Goal: Task Accomplishment & Management: Manage account settings

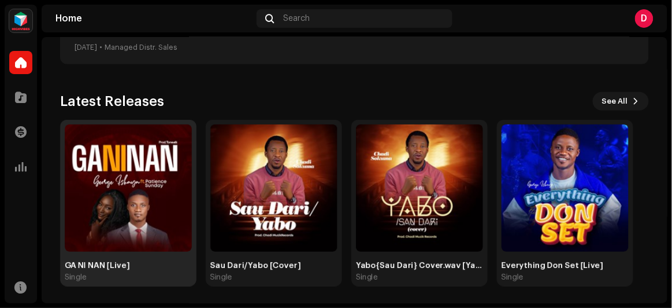
click at [106, 266] on div "GA NI NAN [Live]" at bounding box center [128, 265] width 127 height 9
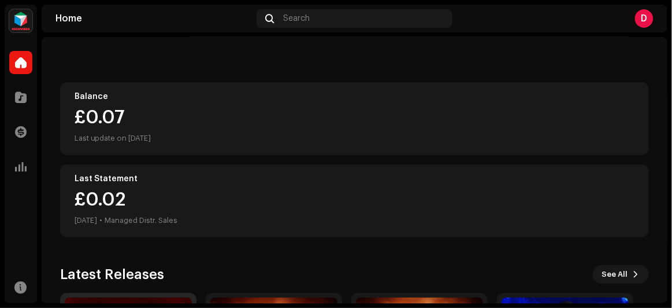
scroll to position [52, 0]
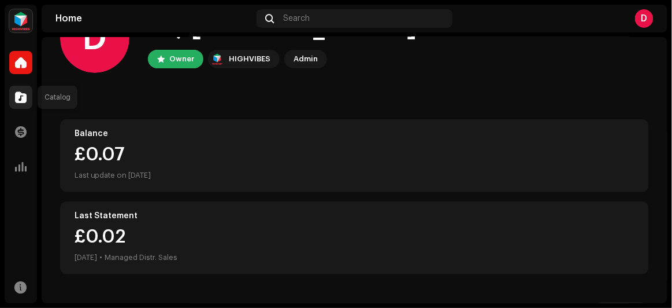
click at [22, 92] on span at bounding box center [21, 96] width 12 height 9
click at [17, 99] on span at bounding box center [21, 96] width 12 height 9
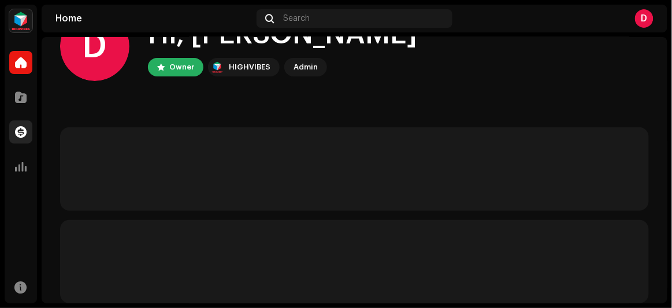
scroll to position [52, 0]
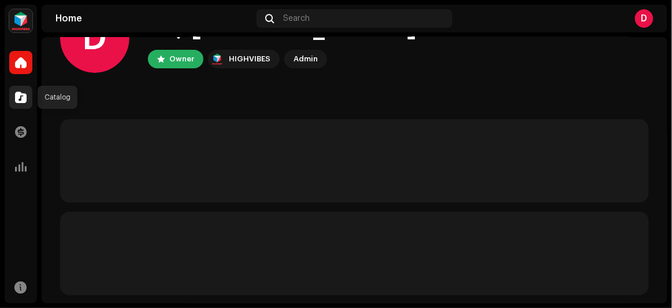
click at [19, 95] on span at bounding box center [21, 96] width 12 height 9
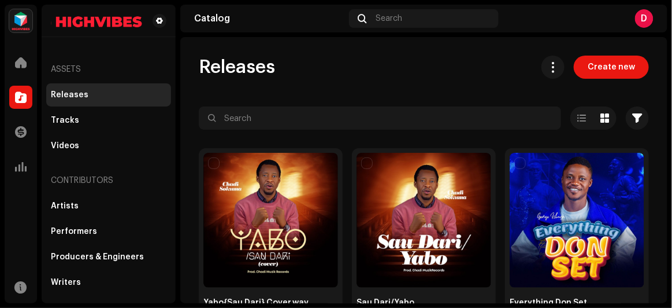
scroll to position [244, 0]
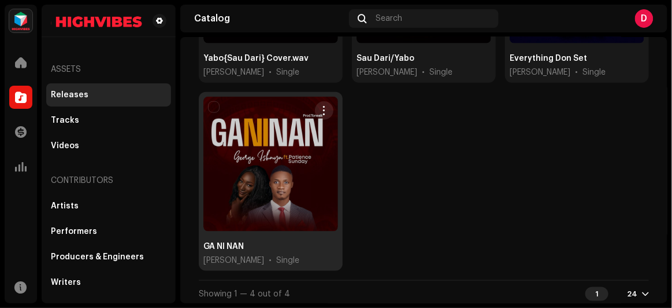
click at [310, 165] on div at bounding box center [270, 164] width 135 height 135
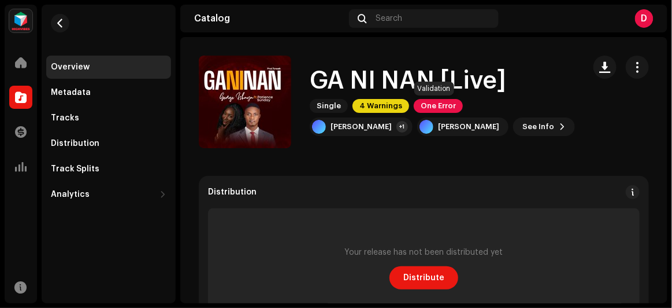
click at [435, 107] on span "One Error" at bounding box center [438, 106] width 49 height 14
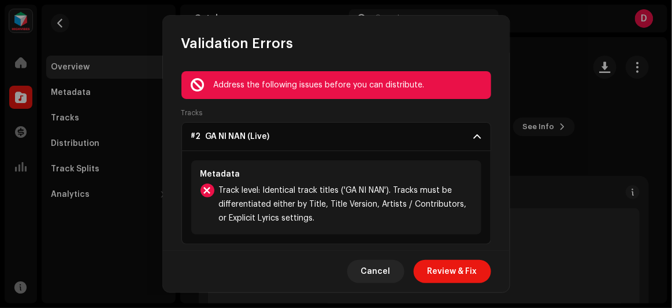
click at [442, 272] on span "Review & Fix" at bounding box center [453, 271] width 50 height 23
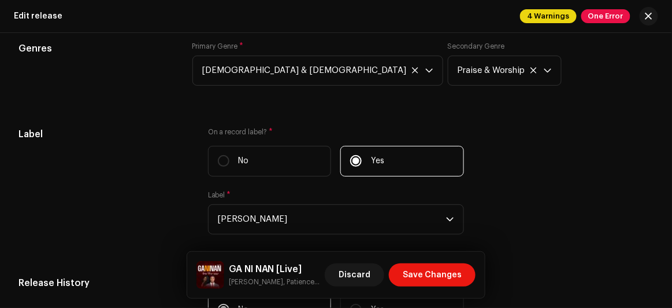
scroll to position [1629, 0]
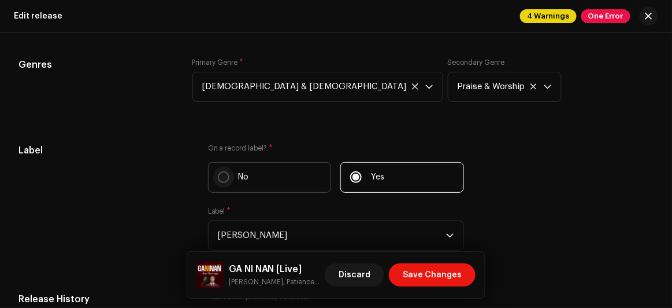
click at [218, 176] on input "No" at bounding box center [224, 177] width 12 height 12
radio input "true"
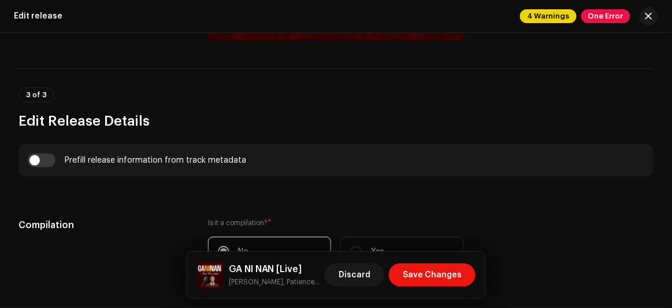
scroll to position [670, 0]
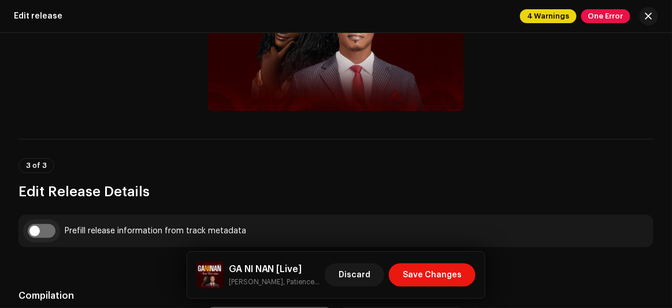
click at [29, 231] on input "checkbox" at bounding box center [42, 231] width 28 height 14
click at [48, 231] on input "checkbox" at bounding box center [42, 231] width 28 height 14
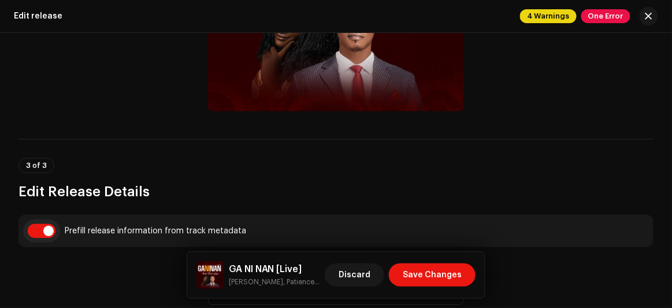
click at [48, 231] on input "checkbox" at bounding box center [42, 231] width 28 height 14
click at [36, 228] on input "checkbox" at bounding box center [42, 231] width 28 height 14
checkbox input "true"
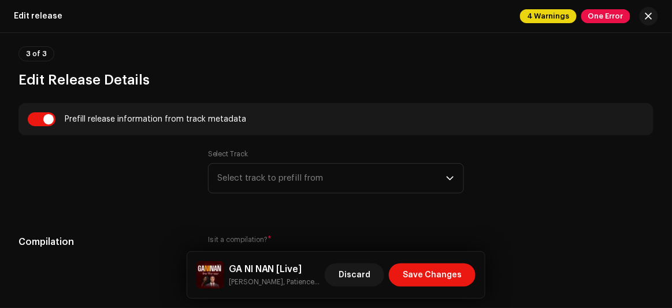
scroll to position [828, 0]
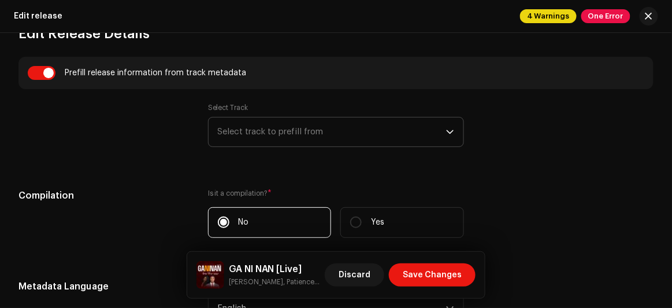
click at [256, 135] on span "Select track to prefill from" at bounding box center [332, 131] width 229 height 29
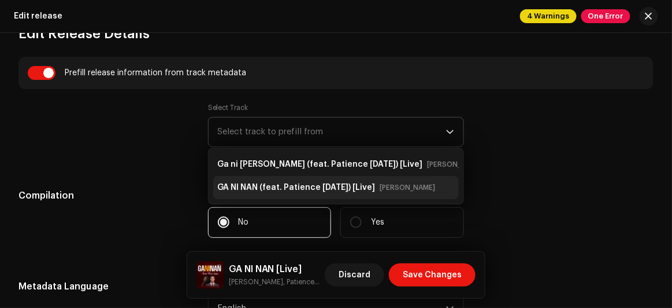
click at [252, 195] on strong "GA NI NAN (feat. Patience [DATE]) [Live]" at bounding box center [297, 187] width 158 height 18
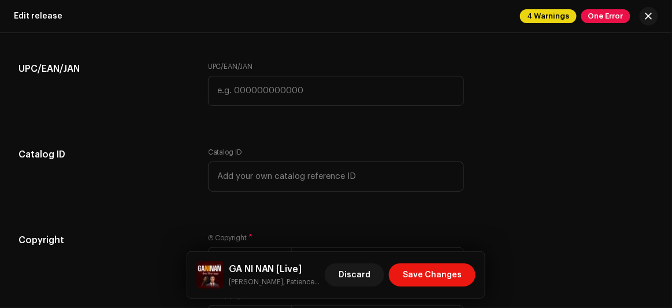
scroll to position [1931, 0]
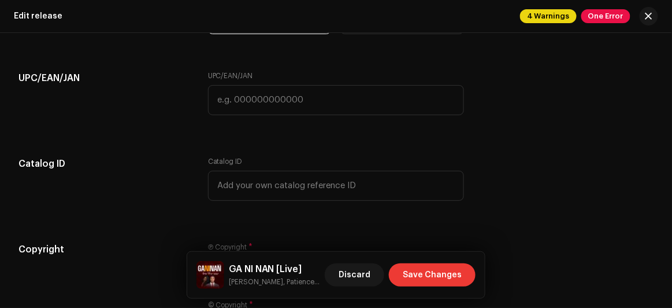
click at [411, 269] on span "Save Changes" at bounding box center [432, 274] width 59 height 23
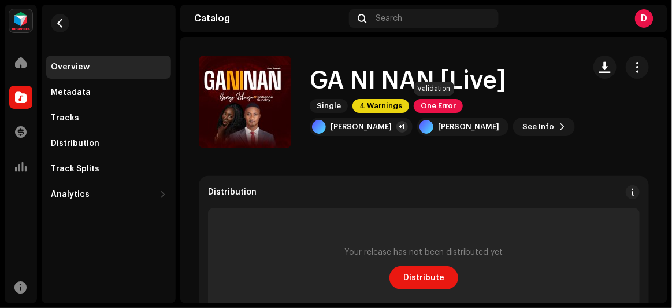
click at [447, 103] on span "One Error" at bounding box center [438, 106] width 49 height 14
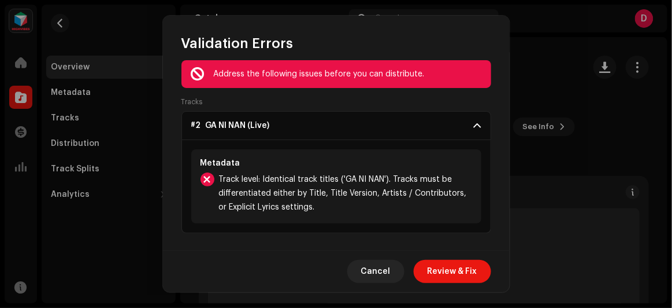
scroll to position [16, 0]
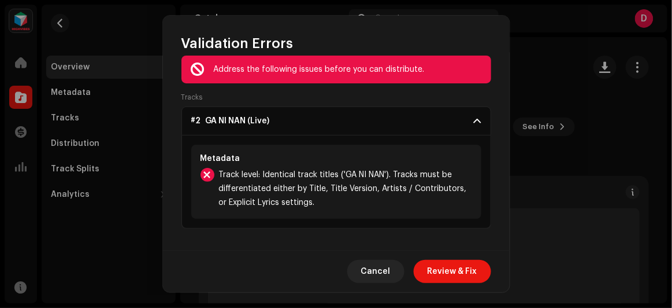
click at [474, 120] on span at bounding box center [478, 120] width 8 height 9
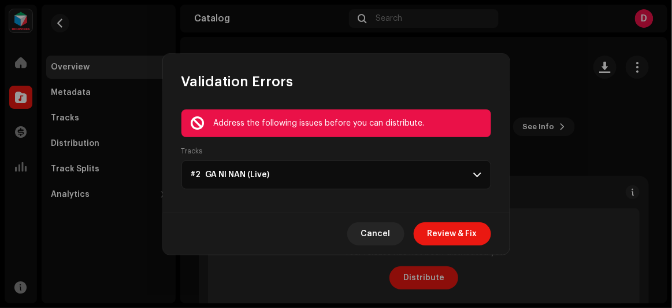
scroll to position [0, 0]
click at [477, 182] on p-accordion-header "#2 GA NI NAN (Live)" at bounding box center [337, 174] width 310 height 29
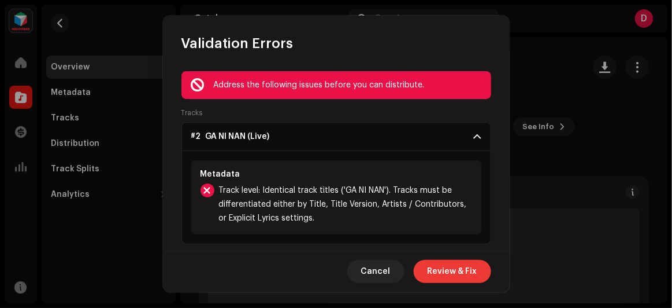
click at [454, 274] on span "Review & Fix" at bounding box center [453, 271] width 50 height 23
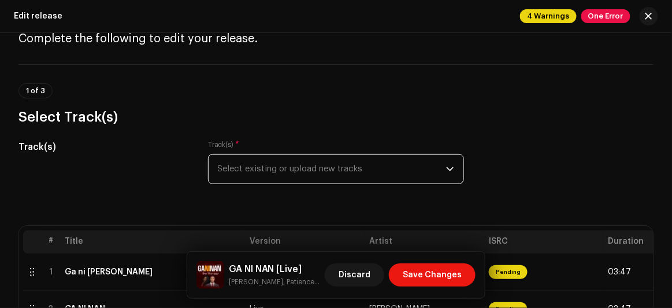
click at [301, 161] on span "Select existing or upload new tracks" at bounding box center [332, 168] width 229 height 29
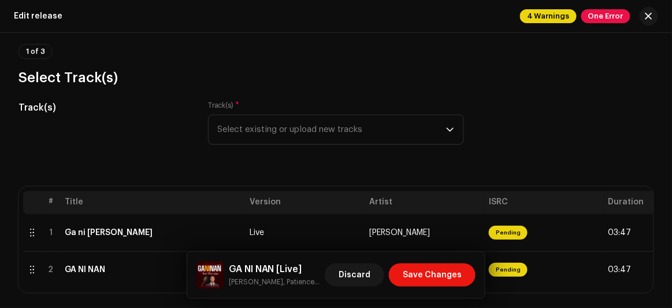
scroll to position [35, 0]
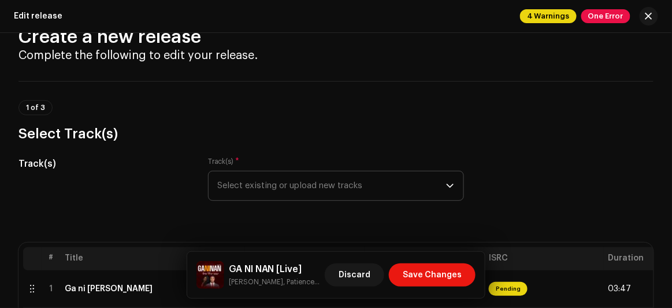
click at [282, 183] on span "Select existing or upload new tracks" at bounding box center [332, 185] width 229 height 29
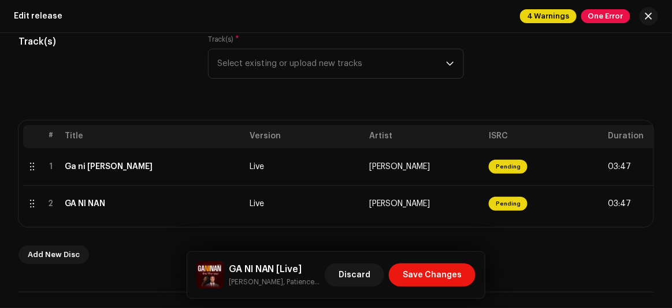
scroll to position [210, 0]
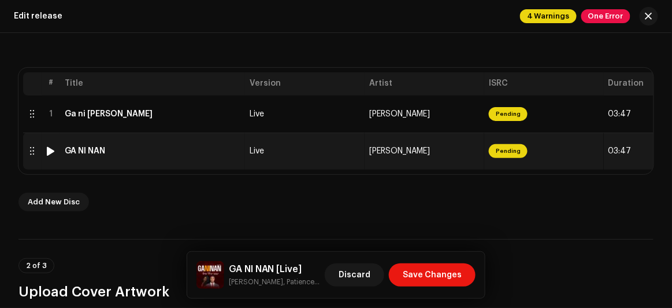
click at [497, 153] on span "Pending" at bounding box center [508, 151] width 39 height 14
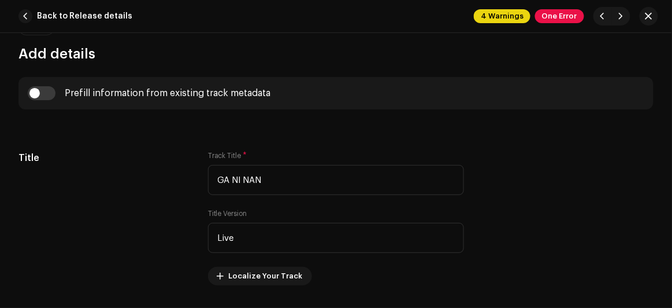
scroll to position [473, 0]
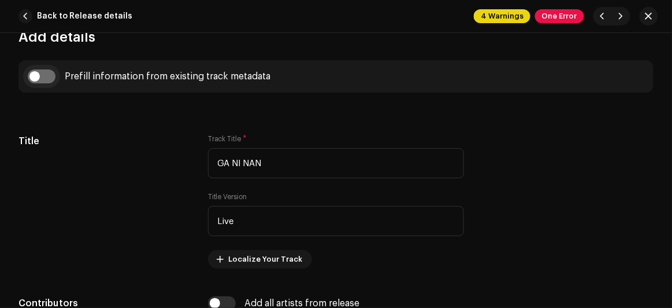
click at [39, 75] on input "checkbox" at bounding box center [42, 76] width 28 height 14
checkbox input "true"
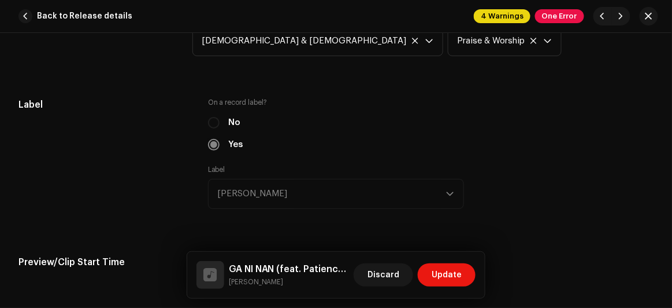
scroll to position [1208, 0]
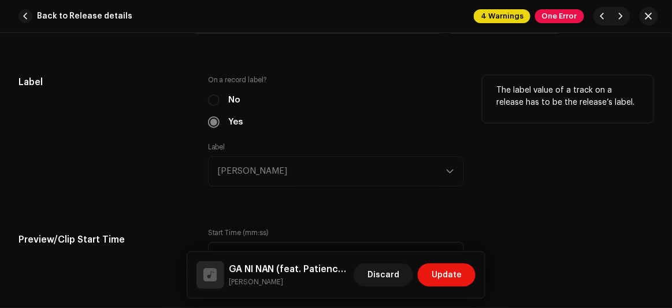
click at [213, 96] on div "No" at bounding box center [336, 100] width 257 height 13
click at [212, 99] on div "No" at bounding box center [336, 100] width 257 height 13
click at [213, 120] on div "Yes" at bounding box center [336, 122] width 257 height 13
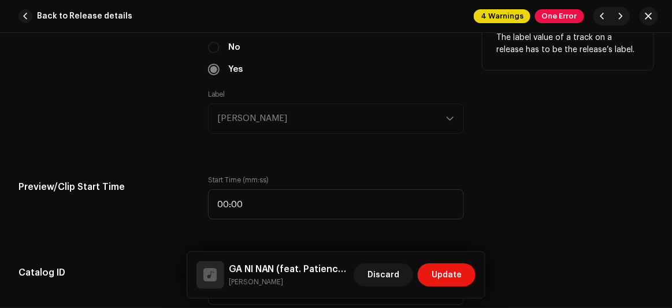
scroll to position [1313, 0]
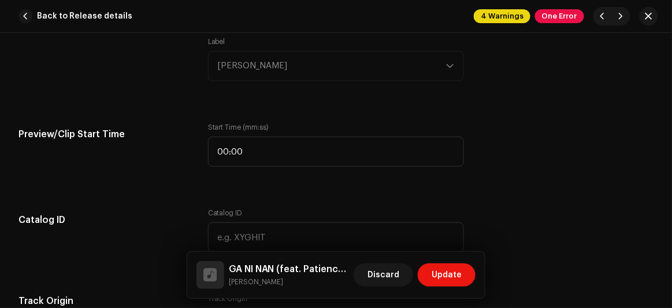
click at [262, 60] on div "Label [PERSON_NAME]" at bounding box center [336, 59] width 257 height 44
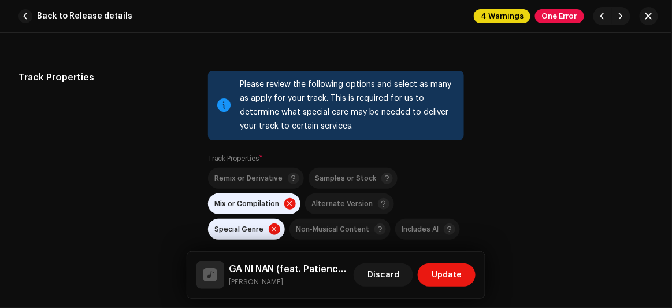
scroll to position [1839, 0]
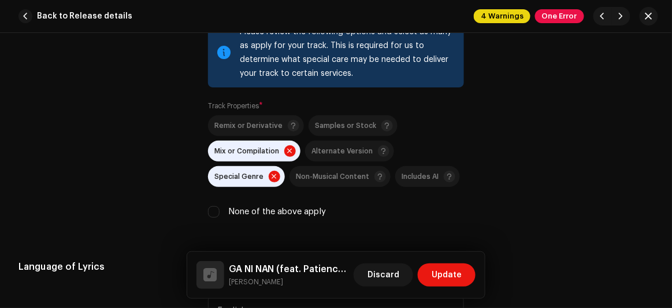
click at [284, 146] on span at bounding box center [290, 151] width 12 height 12
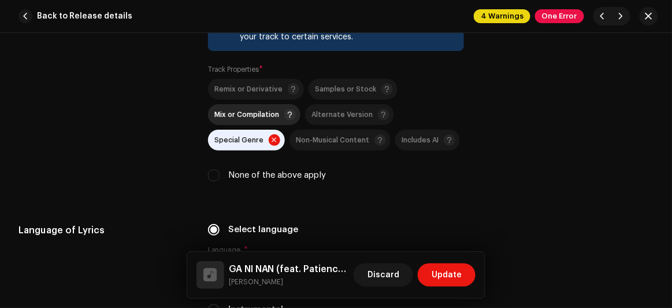
scroll to position [1891, 0]
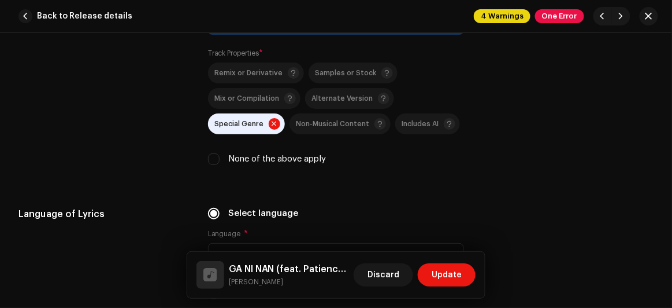
click at [276, 157] on label "None of the above apply" at bounding box center [278, 159] width 98 height 13
click at [220, 157] on input "None of the above apply" at bounding box center [214, 159] width 12 height 12
checkbox input "true"
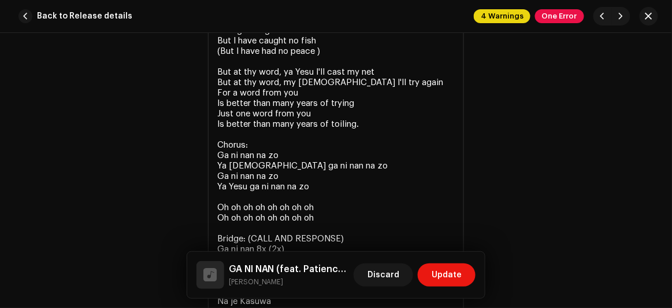
scroll to position [2312, 0]
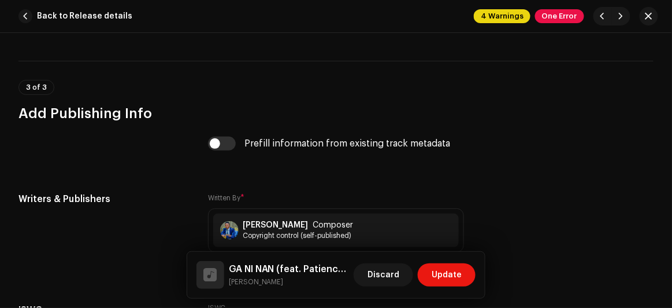
scroll to position [2942, 0]
click at [219, 142] on input "checkbox" at bounding box center [222, 143] width 28 height 14
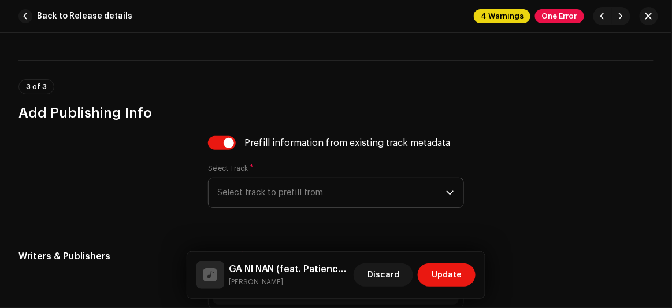
click at [265, 184] on span "Select track to prefill from" at bounding box center [332, 192] width 229 height 29
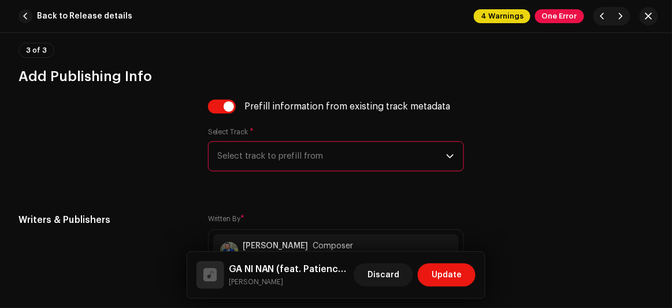
scroll to position [2995, 0]
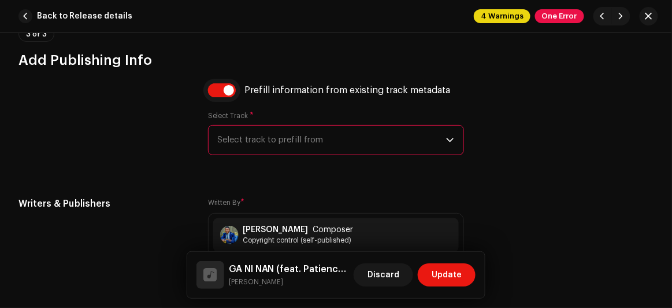
click at [226, 91] on input "checkbox" at bounding box center [222, 90] width 28 height 14
checkbox input "false"
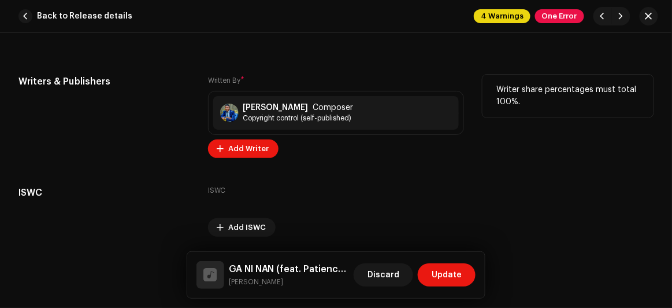
scroll to position [3098, 0]
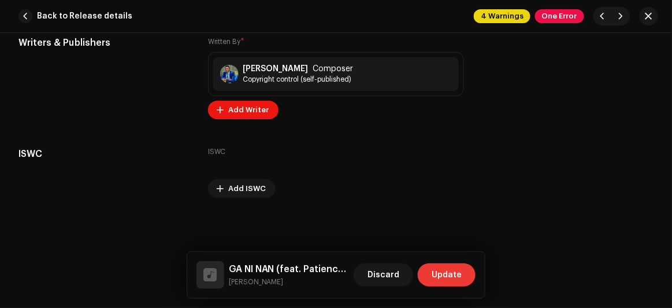
click at [452, 271] on span "Update" at bounding box center [447, 274] width 30 height 23
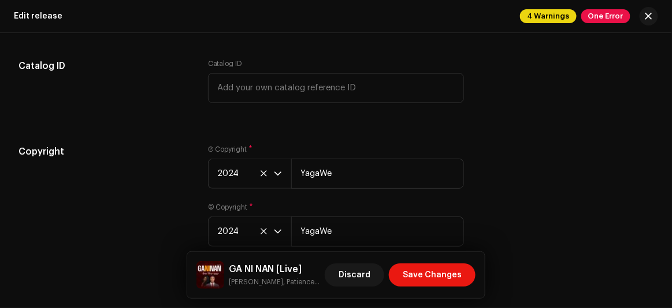
scroll to position [2100, 0]
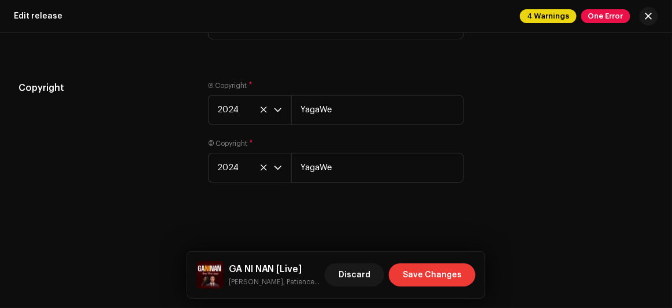
click at [441, 280] on span "Save Changes" at bounding box center [432, 274] width 59 height 23
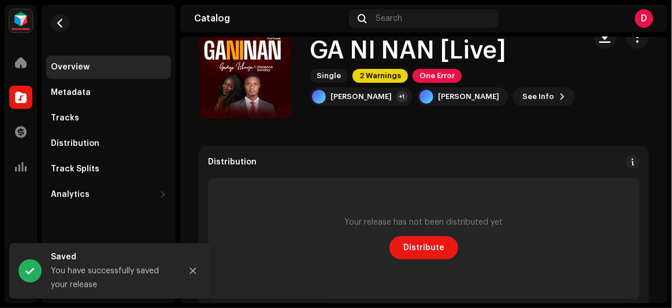
scroll to position [52, 0]
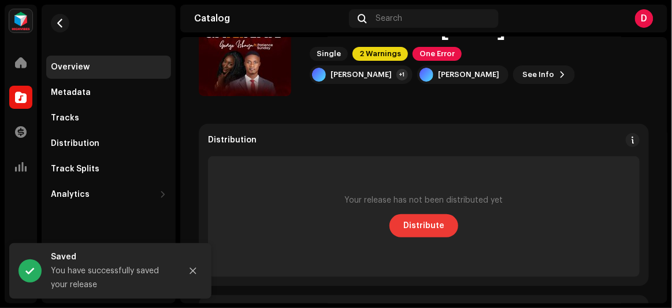
click at [429, 217] on span "Distribute" at bounding box center [423, 225] width 41 height 23
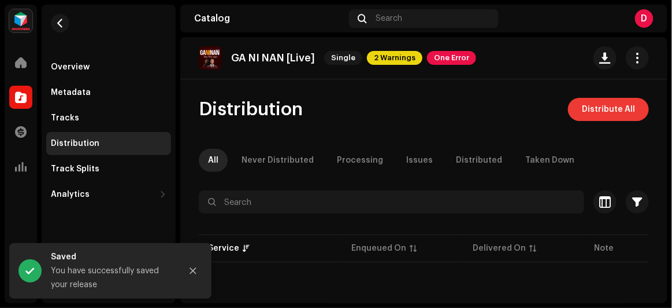
click at [625, 108] on span "Distribute All" at bounding box center [608, 109] width 53 height 23
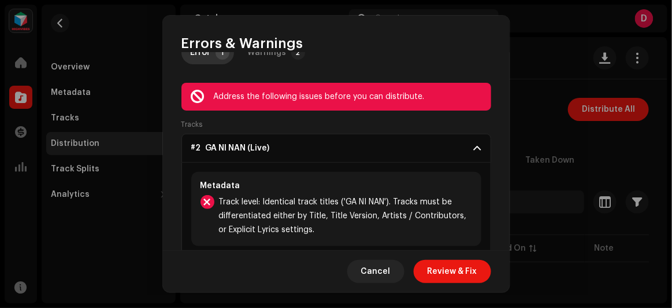
scroll to position [52, 0]
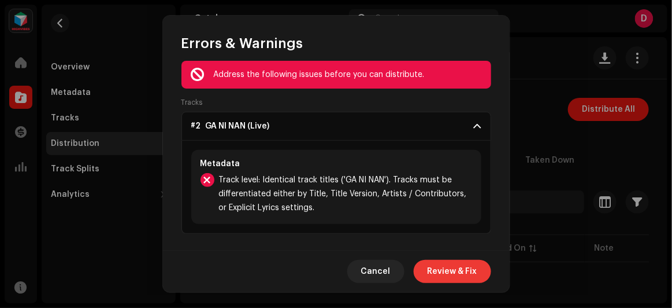
click at [457, 274] on span "Review & Fix" at bounding box center [453, 271] width 50 height 23
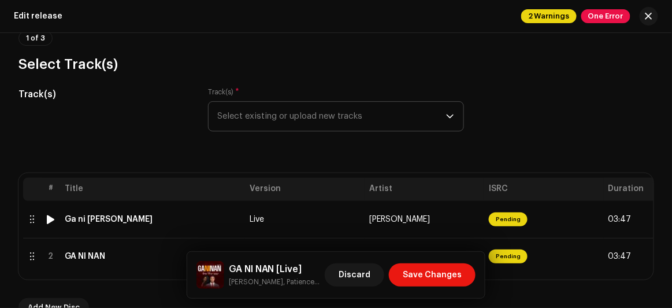
scroll to position [157, 0]
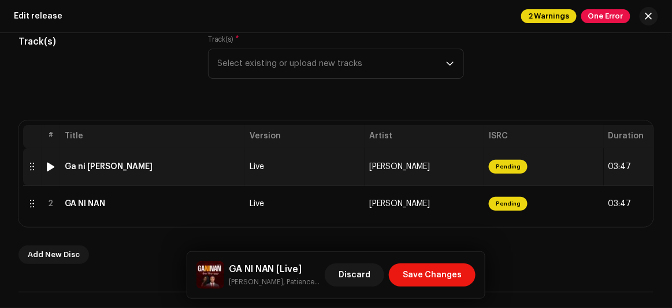
click at [479, 171] on td "[PERSON_NAME]" at bounding box center [425, 166] width 120 height 37
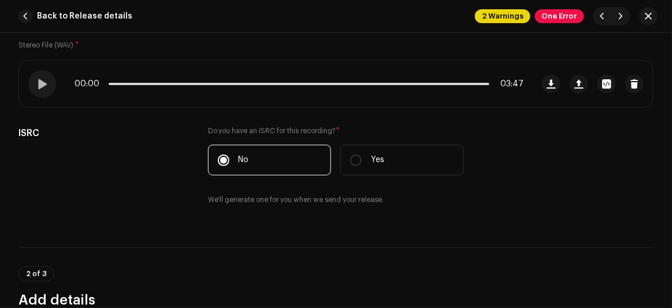
scroll to position [105, 0]
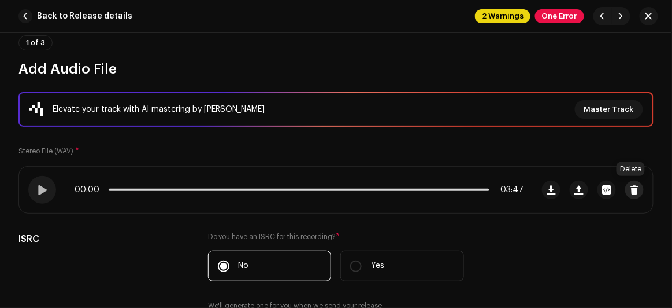
click at [631, 185] on span "button" at bounding box center [635, 189] width 9 height 9
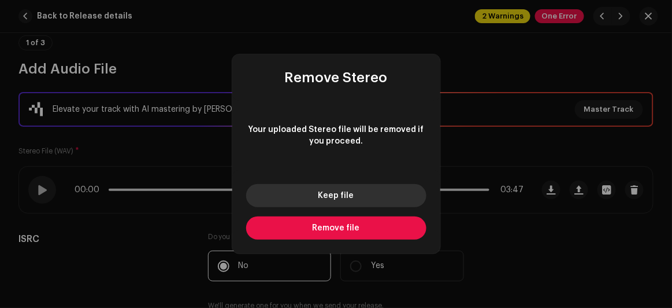
click at [369, 192] on button "Keep file" at bounding box center [336, 195] width 180 height 23
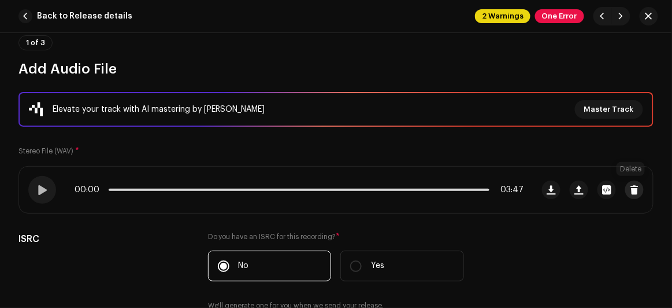
click at [631, 189] on span "button" at bounding box center [635, 189] width 9 height 9
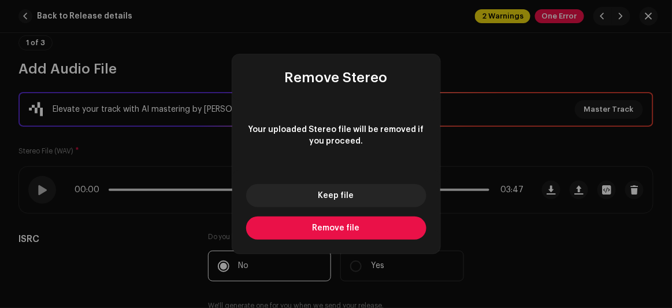
click at [399, 225] on button "Remove file" at bounding box center [336, 227] width 180 height 23
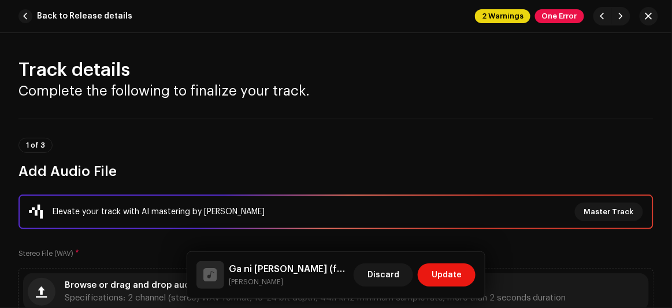
scroll to position [0, 0]
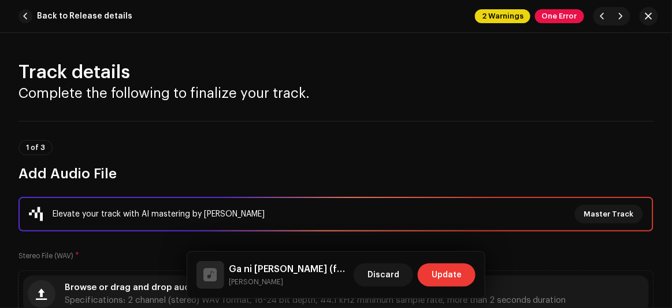
click at [443, 269] on span "Update" at bounding box center [447, 274] width 30 height 23
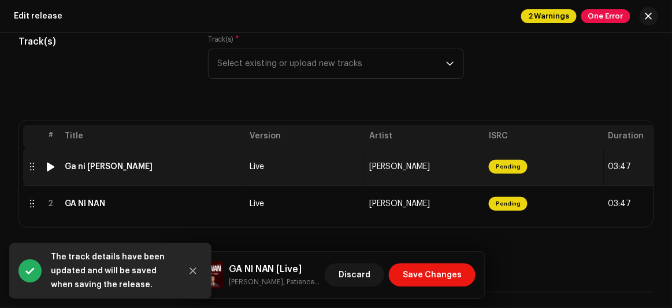
drag, startPoint x: 545, startPoint y: 167, endPoint x: 577, endPoint y: 171, distance: 32.0
click at [577, 171] on td "Pending" at bounding box center [544, 166] width 120 height 37
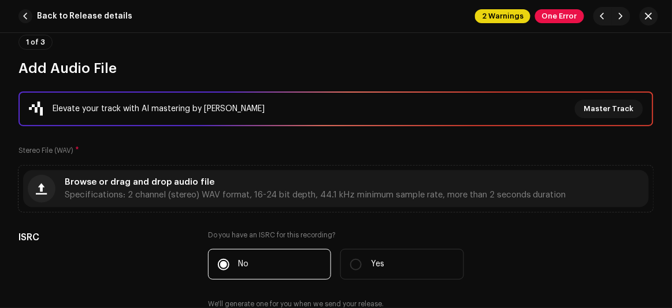
scroll to position [157, 0]
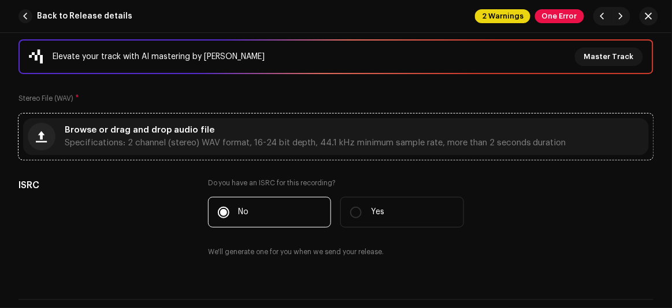
click at [323, 128] on div "Browse or drag and drop audio file Specifications: 2 channel (stereo) WAV forma…" at bounding box center [316, 136] width 502 height 21
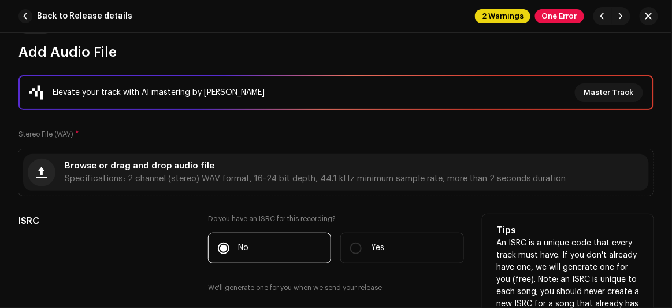
scroll to position [105, 0]
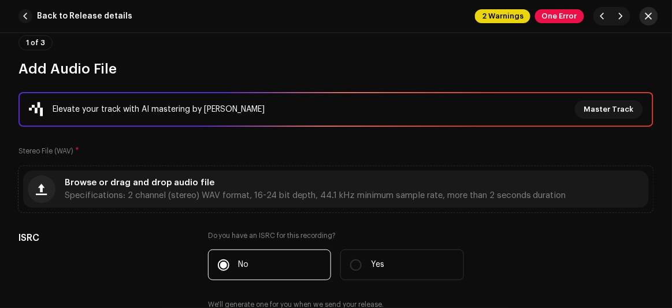
click at [651, 18] on span "button" at bounding box center [649, 16] width 7 height 9
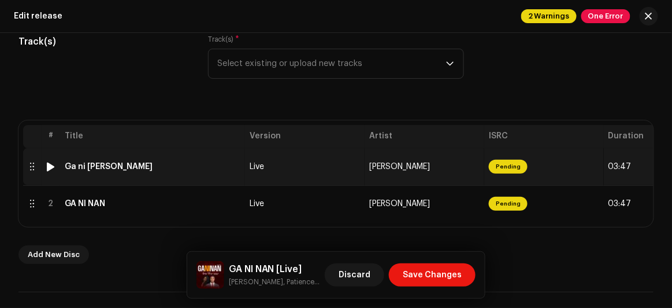
click at [55, 170] on img at bounding box center [50, 166] width 15 height 15
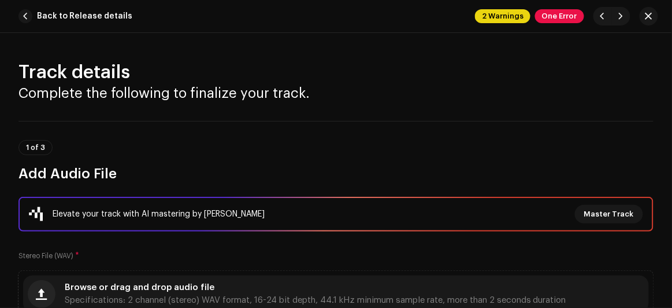
click at [663, 12] on div "Back to Release details 2 Warnings One Error" at bounding box center [336, 16] width 672 height 33
click at [648, 17] on span "button" at bounding box center [649, 16] width 7 height 9
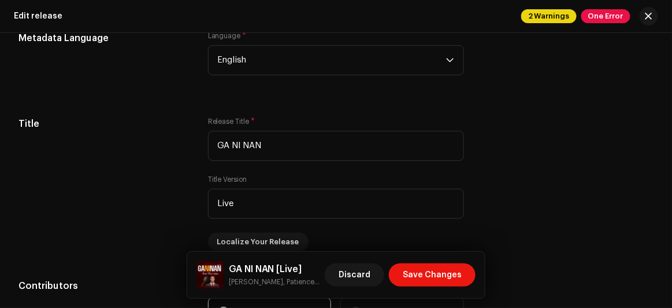
scroll to position [1051, 0]
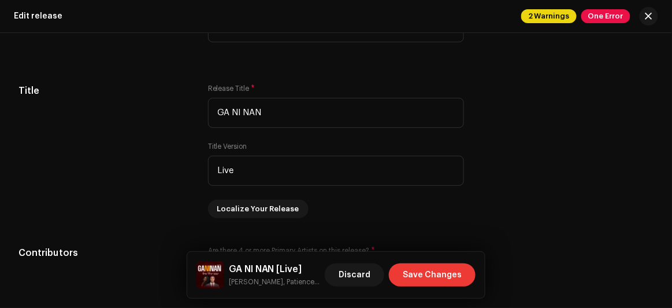
click at [403, 268] on button "Save Changes" at bounding box center [432, 274] width 87 height 23
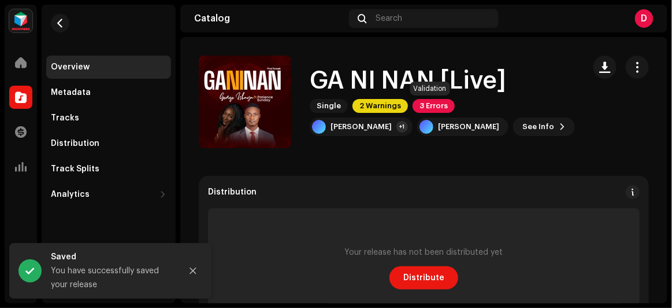
click at [431, 103] on span "3 Errors" at bounding box center [434, 106] width 42 height 14
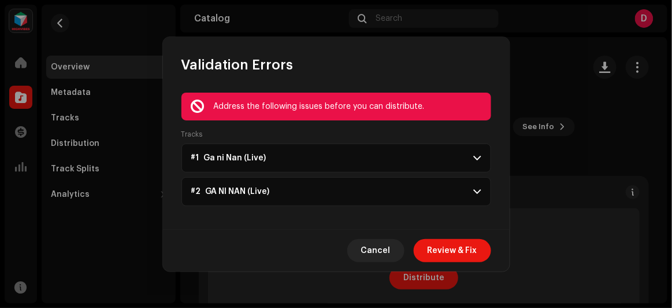
click at [458, 157] on p-accordion-header "#1 Ga ni Nan (Live)" at bounding box center [337, 157] width 310 height 29
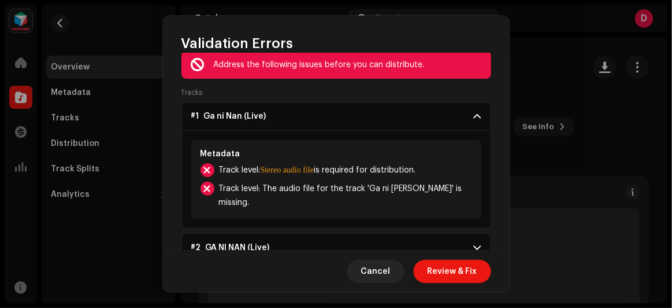
scroll to position [40, 0]
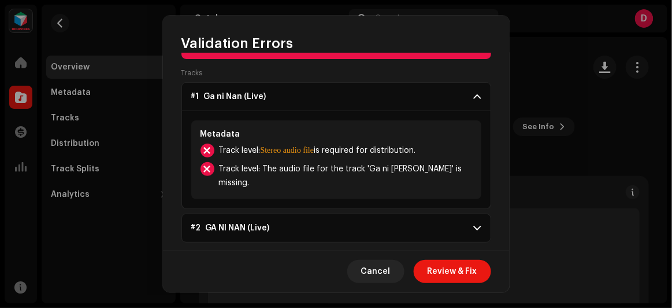
click at [399, 213] on p-accordion-header "#2 GA NI NAN (Live)" at bounding box center [337, 227] width 310 height 29
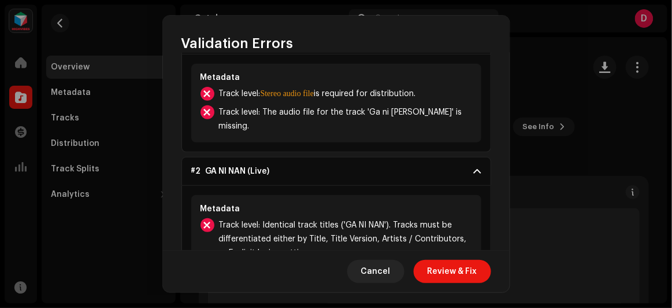
scroll to position [80, 0]
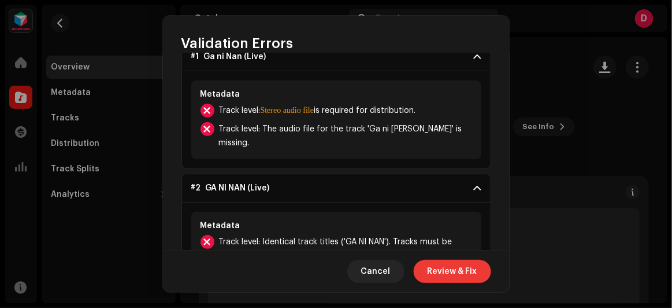
click at [449, 267] on span "Review & Fix" at bounding box center [453, 271] width 50 height 23
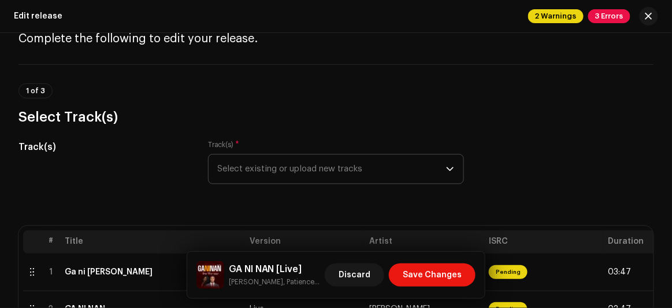
click at [319, 165] on span "Select existing or upload new tracks" at bounding box center [332, 168] width 229 height 29
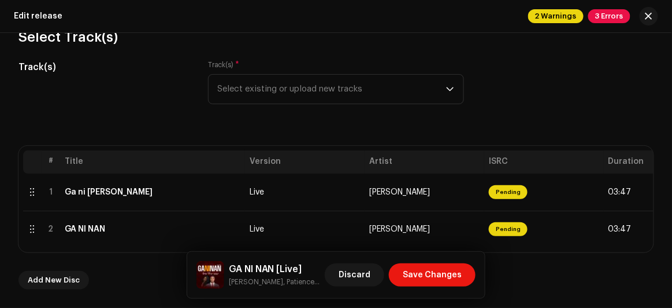
scroll to position [140, 0]
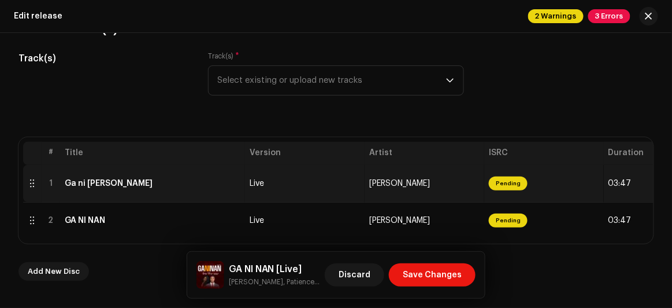
click at [499, 182] on span "Pending" at bounding box center [508, 183] width 39 height 14
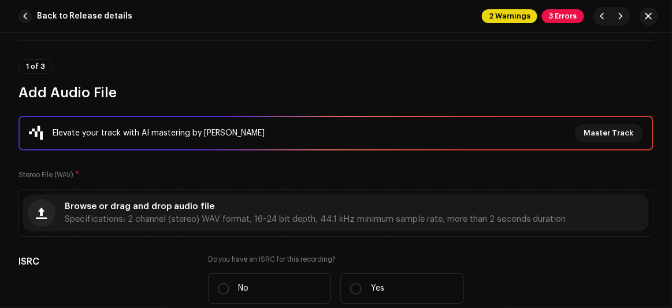
scroll to position [105, 0]
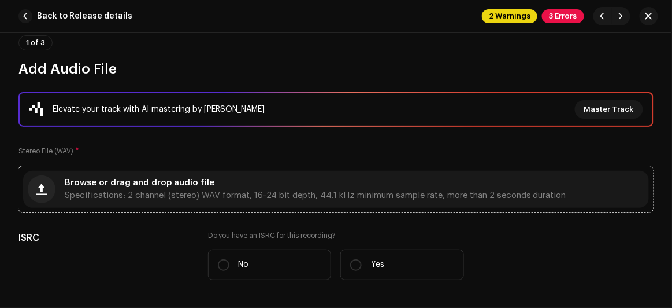
click at [228, 184] on div "Browse or drag and drop audio file Specifications: 2 channel (stereo) WAV forma…" at bounding box center [316, 189] width 502 height 21
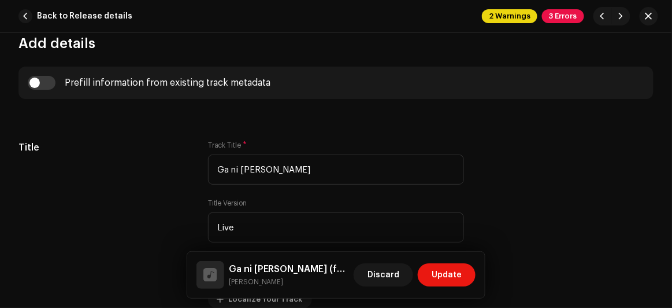
scroll to position [525, 0]
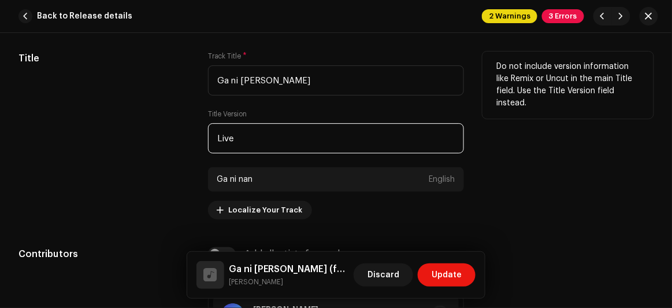
click at [250, 145] on input "Live" at bounding box center [336, 138] width 257 height 30
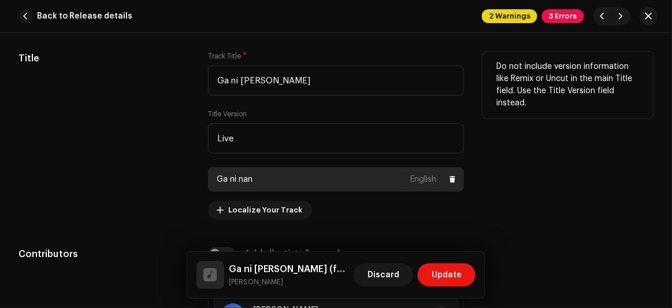
click at [269, 177] on div "Ga ni nan English" at bounding box center [336, 179] width 257 height 24
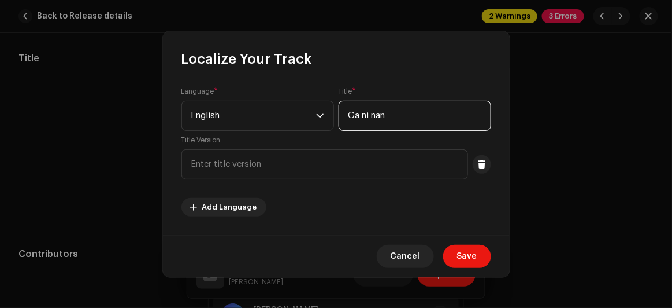
click at [379, 116] on input "Ga ni nan" at bounding box center [415, 116] width 153 height 30
type input "Ga ni [PERSON_NAME]"
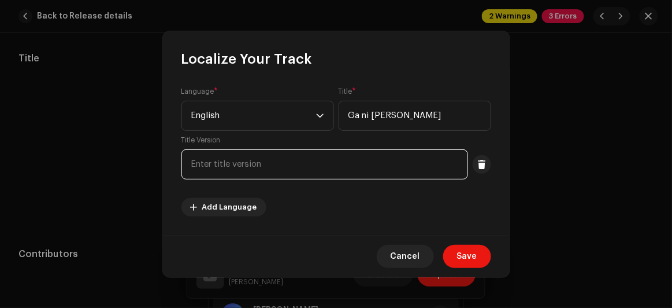
click at [294, 166] on input "text" at bounding box center [325, 164] width 287 height 30
type input "Live"
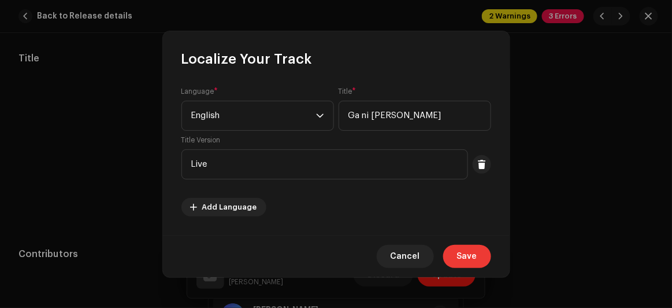
click at [478, 256] on button "Save" at bounding box center [467, 256] width 48 height 23
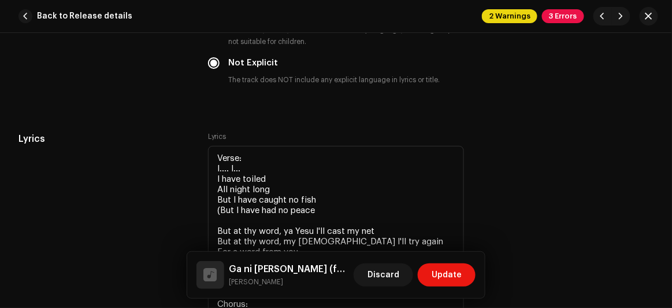
scroll to position [2207, 0]
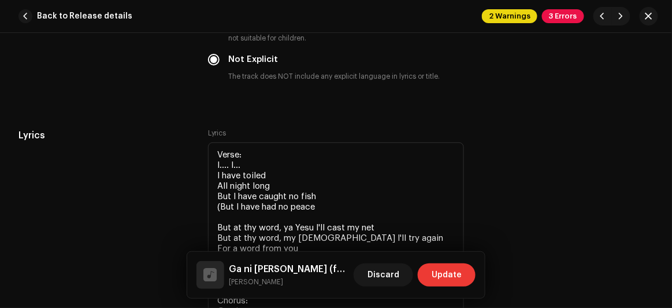
click at [465, 268] on button "Update" at bounding box center [447, 274] width 58 height 23
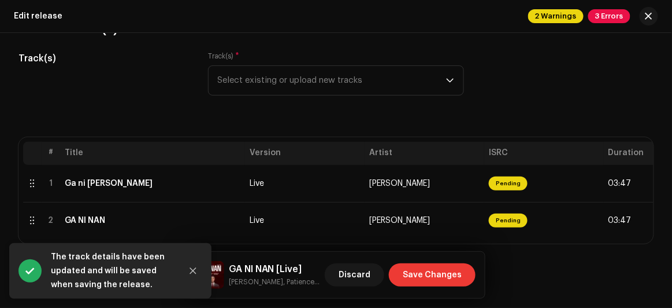
click at [436, 272] on span "Save Changes" at bounding box center [432, 274] width 59 height 23
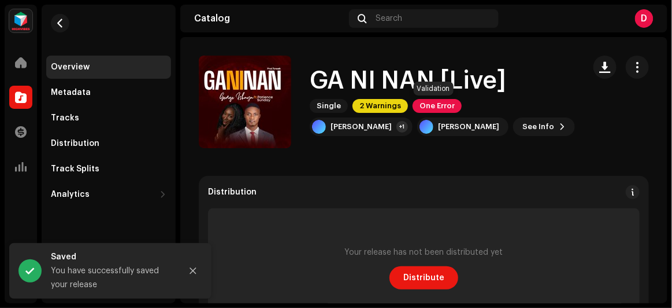
click at [438, 106] on span "One Error" at bounding box center [437, 106] width 49 height 14
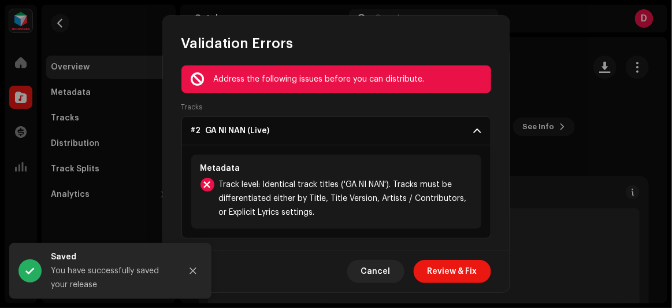
scroll to position [16, 0]
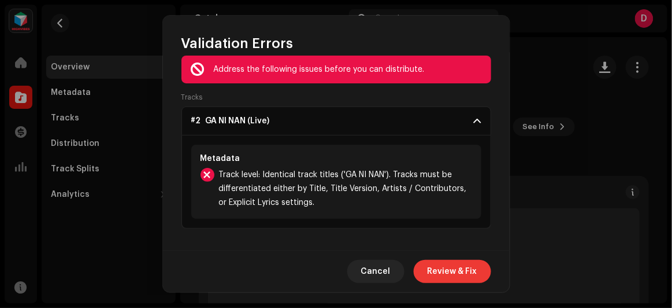
click at [469, 268] on span "Review & Fix" at bounding box center [453, 271] width 50 height 23
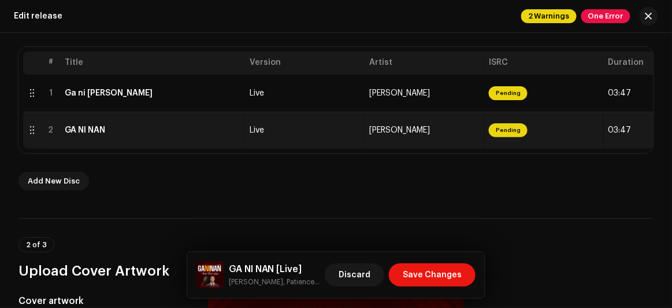
scroll to position [210, 0]
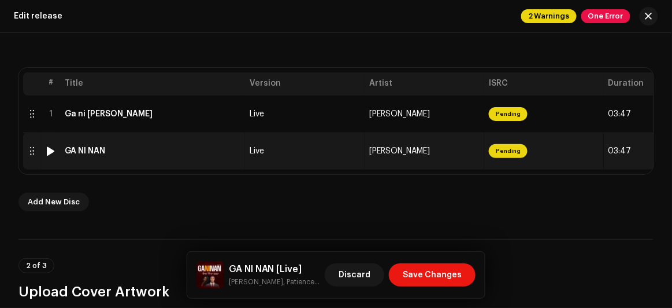
click at [470, 142] on td "[PERSON_NAME]" at bounding box center [425, 150] width 120 height 37
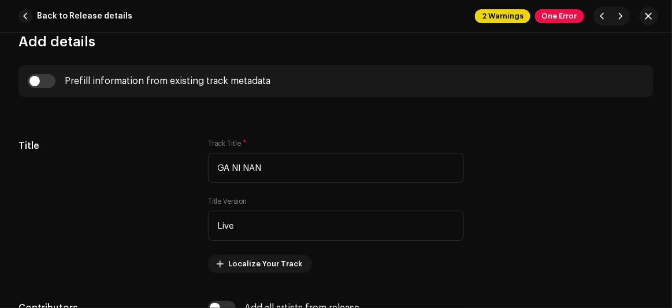
scroll to position [525, 0]
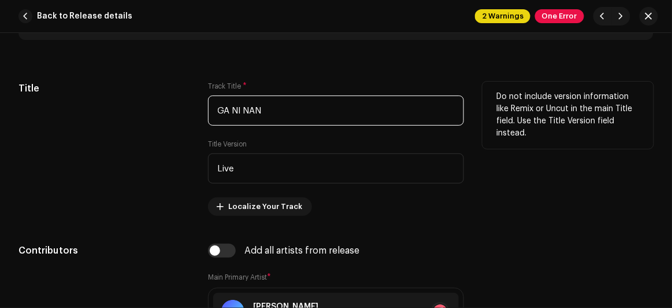
click at [303, 103] on input "GA NI NAN" at bounding box center [336, 110] width 257 height 30
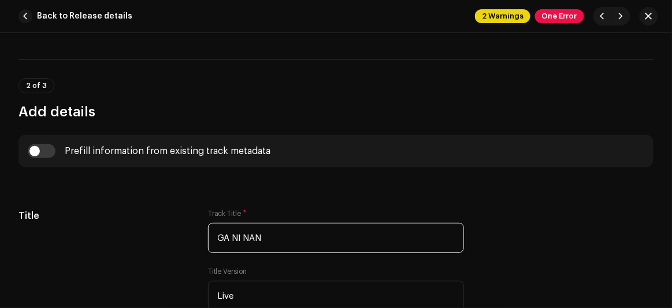
scroll to position [420, 0]
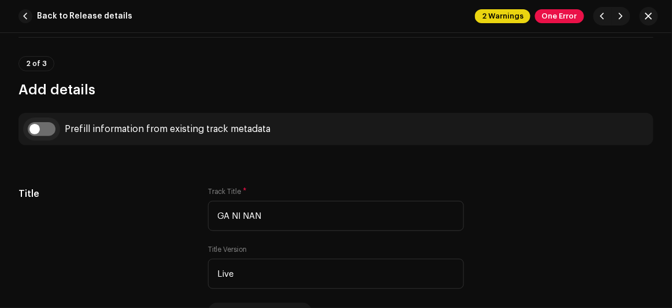
click at [43, 128] on input "checkbox" at bounding box center [42, 129] width 28 height 14
checkbox input "true"
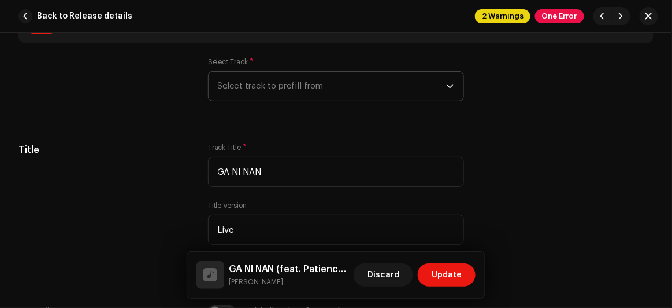
scroll to position [525, 0]
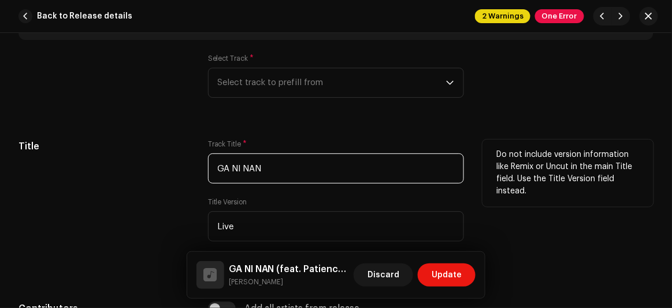
drag, startPoint x: 273, startPoint y: 165, endPoint x: 179, endPoint y: 165, distance: 93.6
click at [179, 165] on div "Title Track Title * GA NI NAN Title Version Live Localize Your Track Do not inc…" at bounding box center [335, 206] width 635 height 134
click at [235, 161] on input "Ga ni [PERSON_NAME]" at bounding box center [336, 168] width 257 height 30
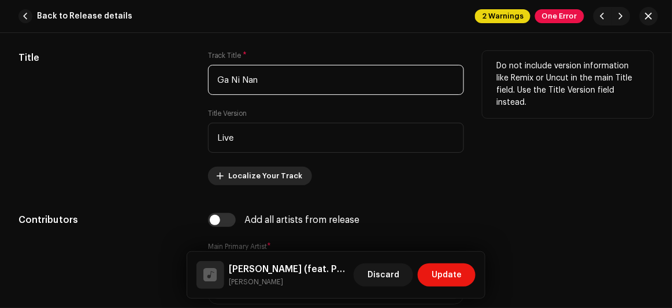
scroll to position [630, 0]
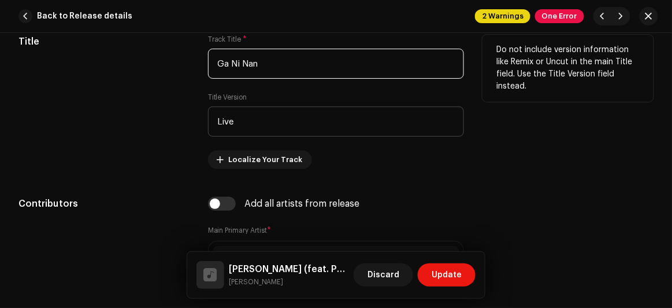
type input "Ga Ni Nan"
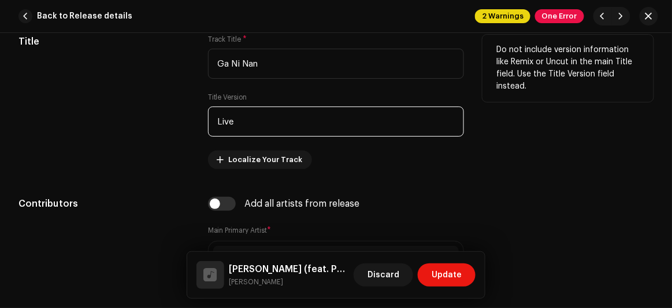
click at [261, 119] on input "Live" at bounding box center [336, 121] width 257 height 30
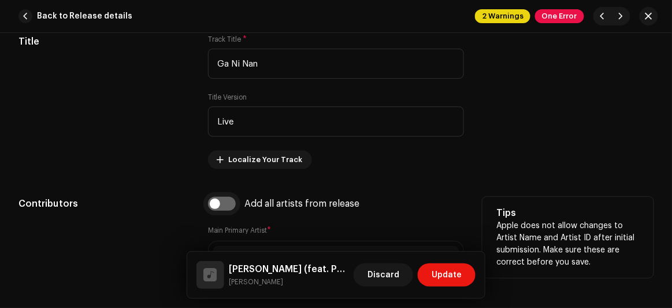
click at [216, 200] on input "checkbox" at bounding box center [222, 204] width 28 height 14
checkbox input "true"
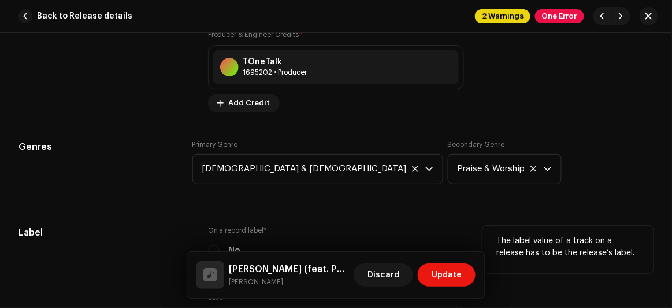
scroll to position [1104, 0]
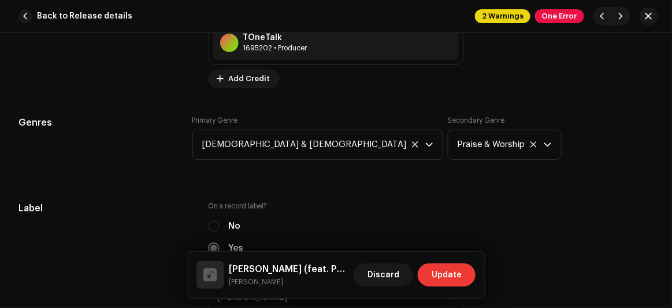
click at [447, 272] on span "Update" at bounding box center [447, 274] width 30 height 23
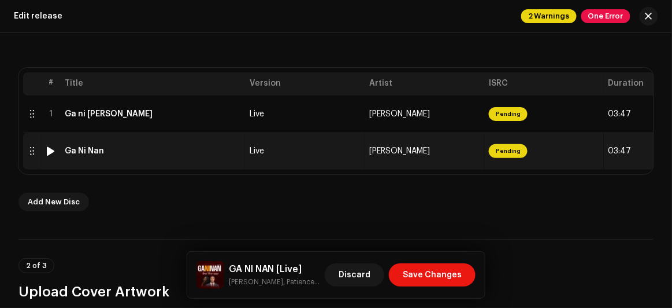
click at [81, 151] on div "Ga Ni Nan" at bounding box center [84, 150] width 39 height 9
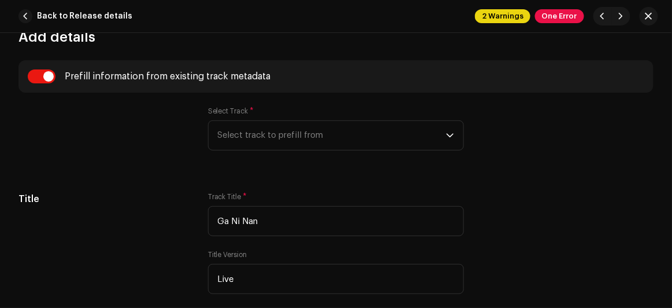
scroll to position [525, 0]
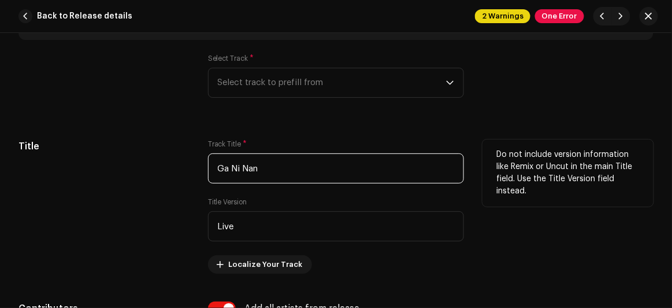
click at [235, 164] on input "Ga Ni Nan" at bounding box center [336, 168] width 257 height 30
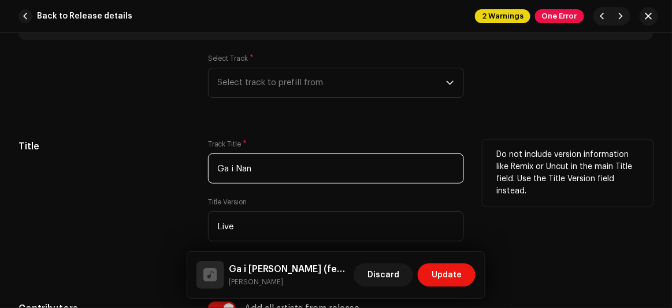
type input "Ga Ni Nan"
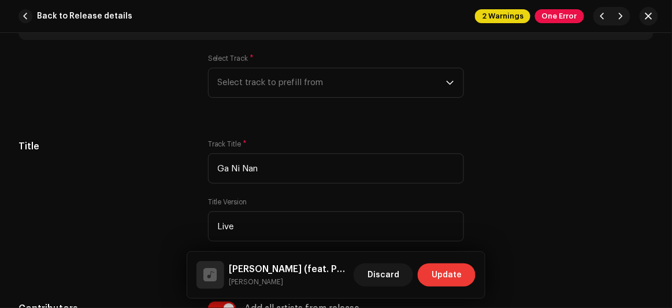
click at [453, 271] on span "Update" at bounding box center [447, 274] width 30 height 23
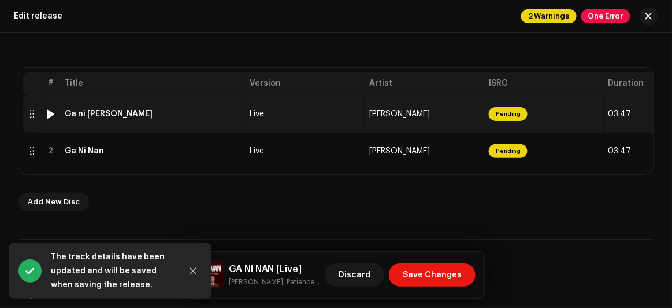
click at [146, 119] on td "Ga ni [PERSON_NAME]" at bounding box center [152, 113] width 185 height 37
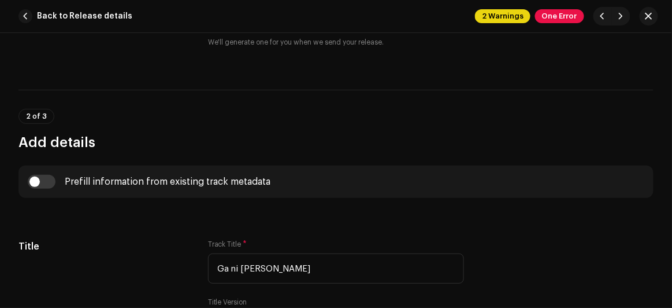
scroll to position [473, 0]
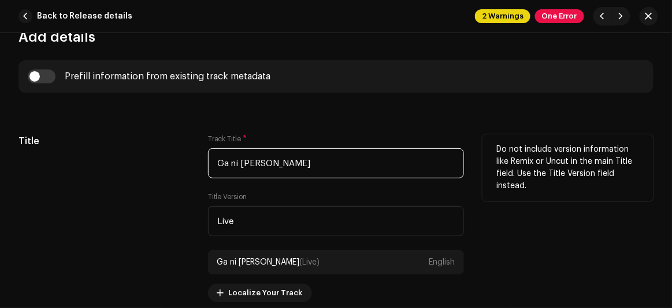
click at [234, 160] on input "Ga ni [PERSON_NAME]" at bounding box center [336, 163] width 257 height 30
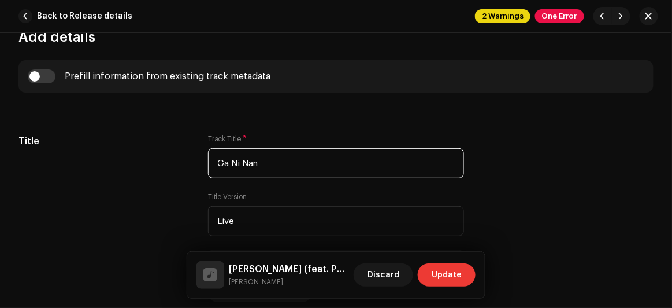
type input "Ga Ni Nan"
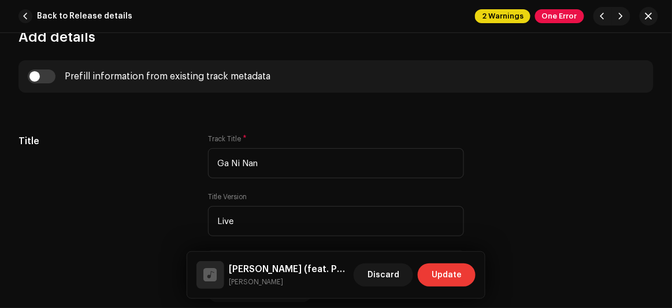
click at [447, 273] on span "Update" at bounding box center [447, 274] width 30 height 23
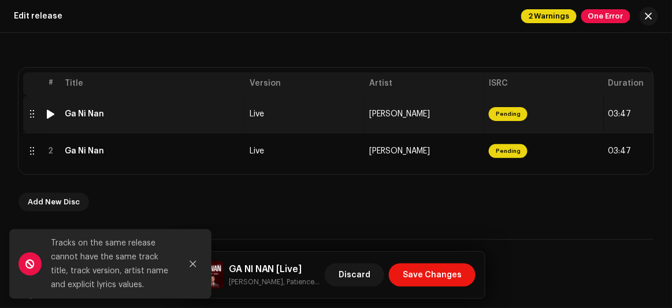
click at [32, 113] on div at bounding box center [32, 113] width 9 height 9
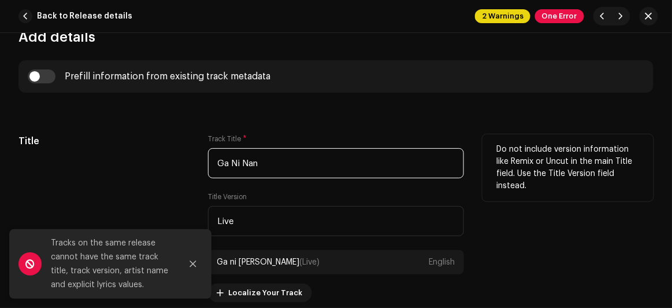
click at [236, 161] on input "Ga Ni Nan" at bounding box center [336, 163] width 257 height 30
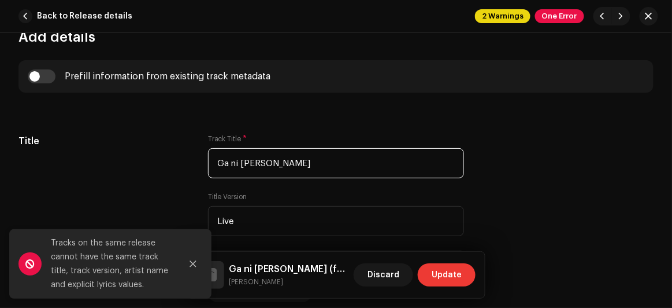
type input "Ga ni [PERSON_NAME]"
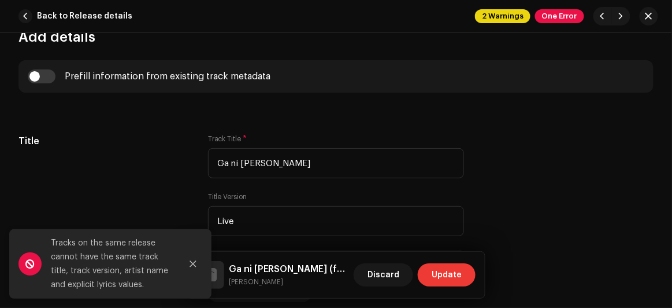
click at [461, 274] on span "Update" at bounding box center [447, 274] width 30 height 23
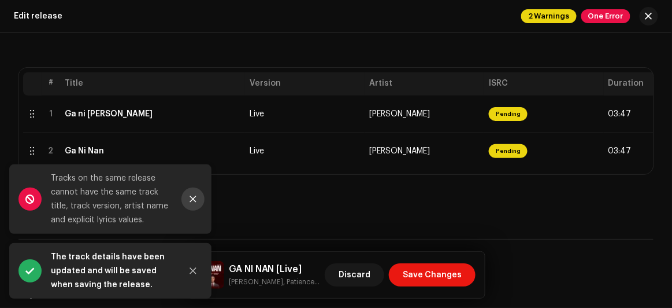
click at [196, 201] on icon "Close" at bounding box center [193, 199] width 8 height 8
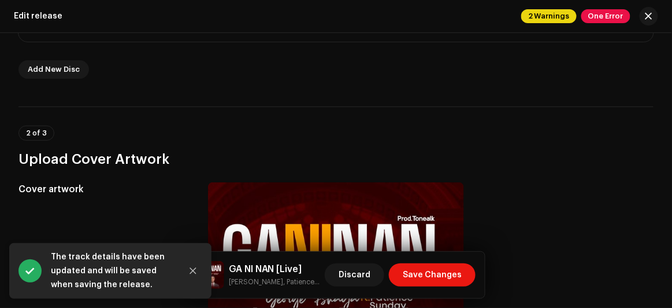
scroll to position [368, 0]
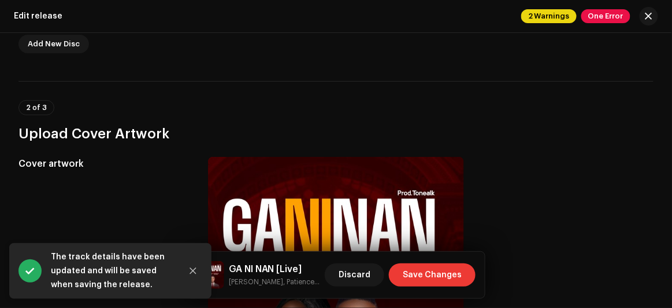
click at [432, 269] on span "Save Changes" at bounding box center [432, 274] width 59 height 23
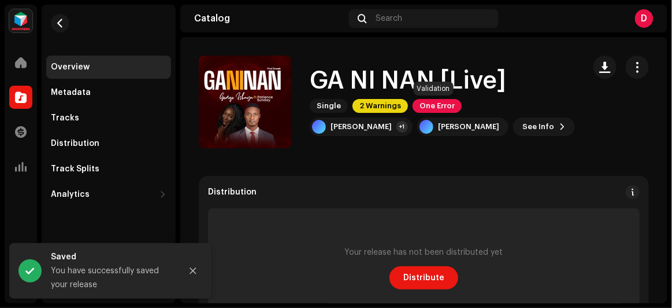
click at [447, 105] on span "One Error" at bounding box center [437, 106] width 49 height 14
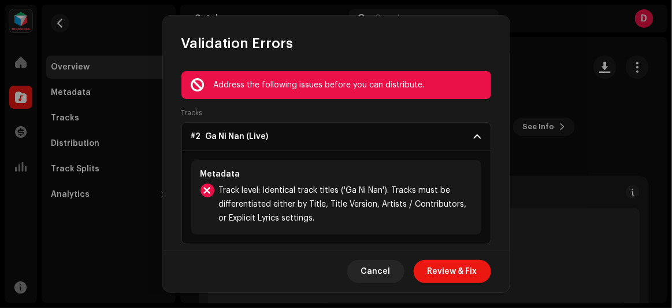
scroll to position [16, 0]
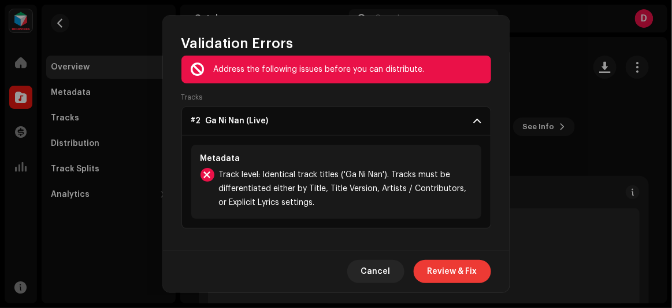
click at [453, 271] on span "Review & Fix" at bounding box center [453, 271] width 50 height 23
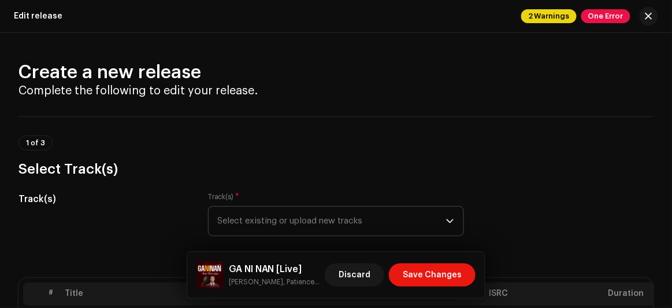
click at [296, 218] on span "Select existing or upload new tracks" at bounding box center [332, 220] width 229 height 29
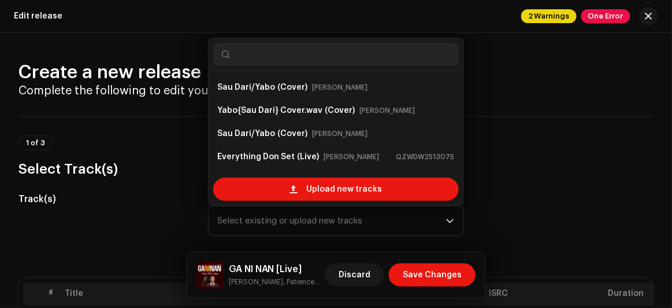
click at [147, 210] on div "Track(s)" at bounding box center [103, 221] width 171 height 58
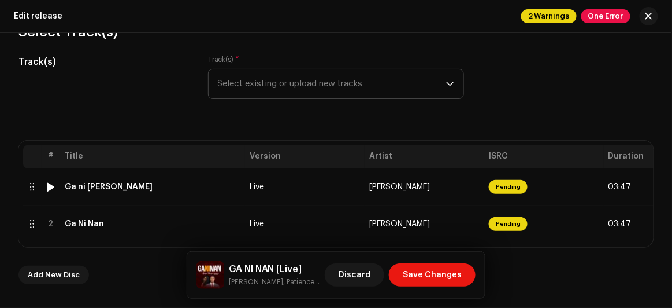
scroll to position [157, 0]
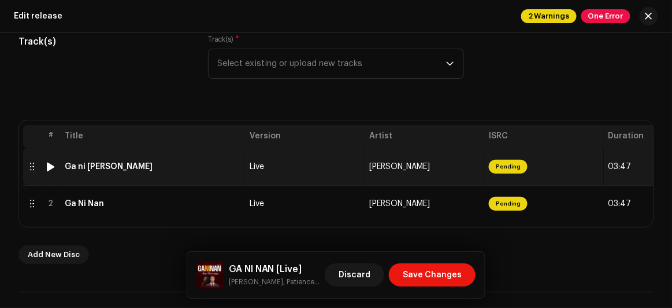
click at [512, 165] on span "Pending" at bounding box center [508, 167] width 39 height 14
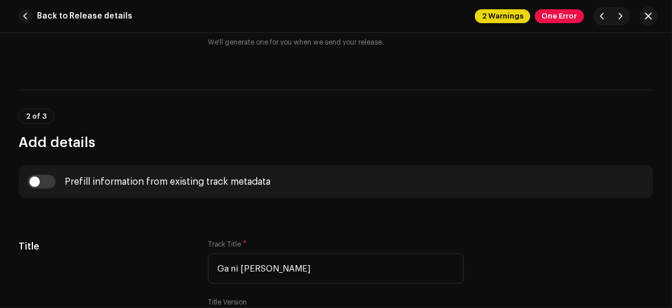
scroll to position [473, 0]
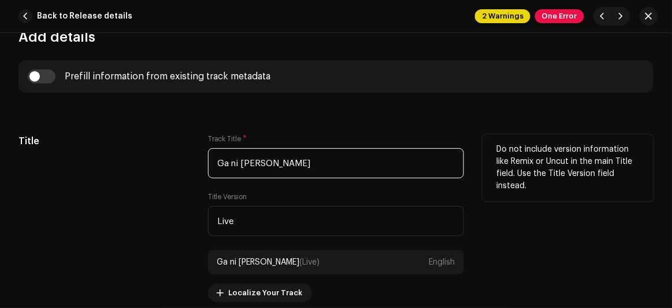
click at [283, 155] on input "Ga ni [PERSON_NAME]" at bounding box center [336, 163] width 257 height 30
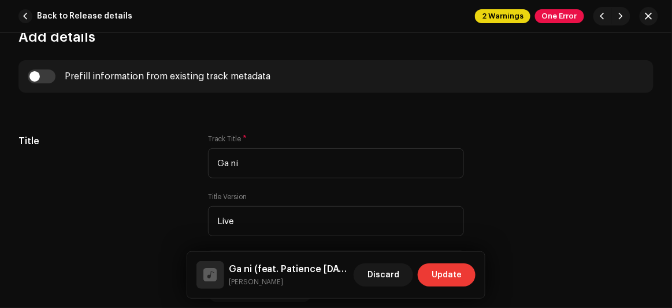
type input "Ga ni"
click at [452, 277] on span "Update" at bounding box center [447, 274] width 30 height 23
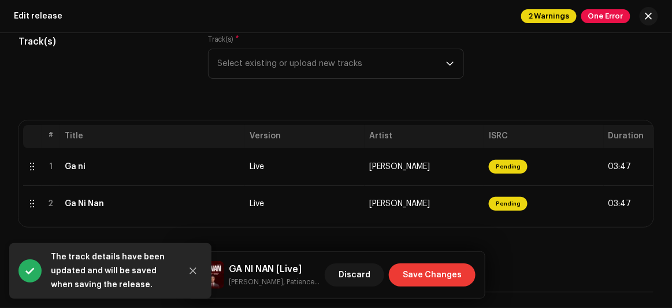
click at [440, 273] on span "Save Changes" at bounding box center [432, 274] width 59 height 23
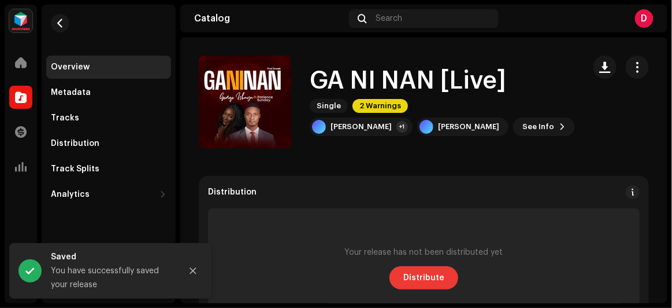
click at [423, 276] on span "Distribute" at bounding box center [423, 277] width 41 height 23
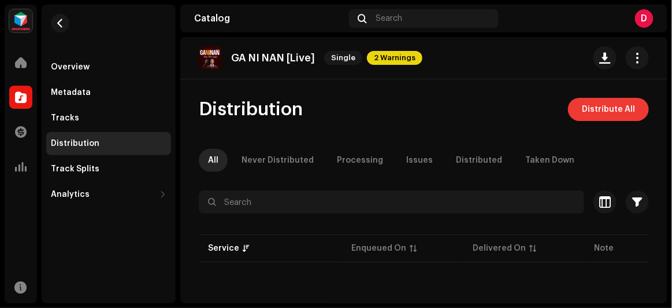
click at [603, 105] on span "Distribute All" at bounding box center [608, 109] width 53 height 23
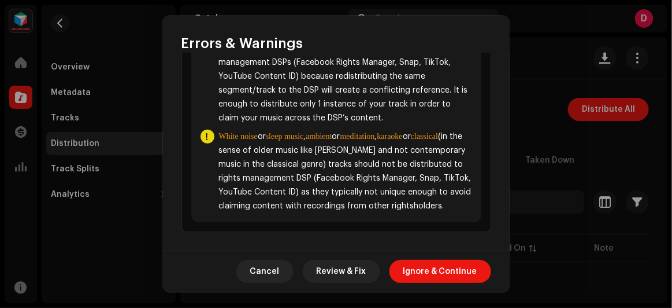
scroll to position [210, 0]
click at [435, 268] on span "Ignore & Continue" at bounding box center [440, 271] width 74 height 23
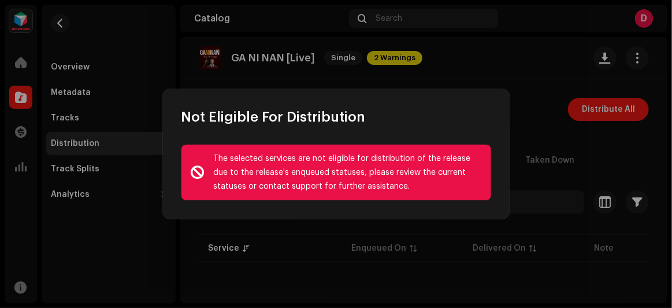
click at [387, 203] on div "The selected services are not eligible for distribution of the release due to t…" at bounding box center [336, 172] width 347 height 92
click at [379, 213] on div "The selected services are not eligible for distribution of the release due to t…" at bounding box center [336, 172] width 347 height 92
click at [376, 142] on div "The selected services are not eligible for distribution of the release due to t…" at bounding box center [336, 172] width 347 height 92
click at [352, 184] on div "The selected services are not eligible for distribution of the release due to t…" at bounding box center [348, 172] width 268 height 42
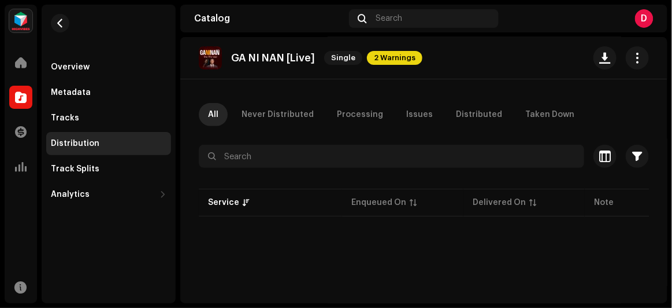
scroll to position [0, 0]
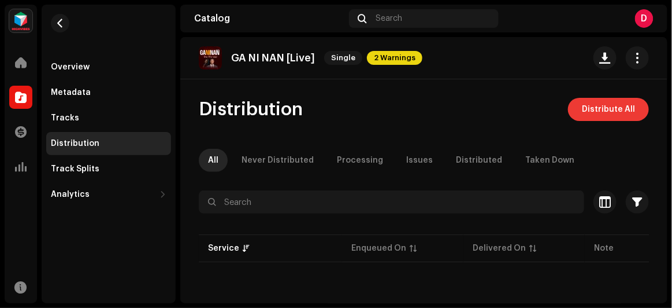
click at [602, 108] on span "Distribute All" at bounding box center [608, 109] width 53 height 23
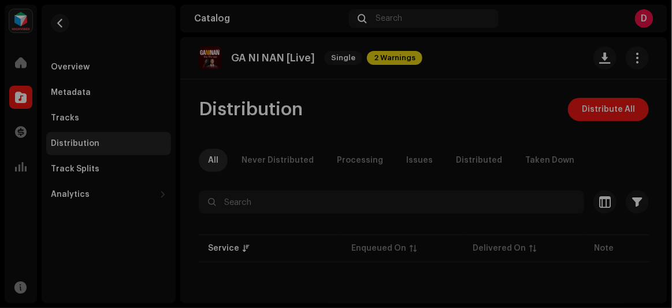
click at [490, 75] on div "Not Eligible For Distribution The selected services are not eligible for distri…" at bounding box center [336, 154] width 672 height 308
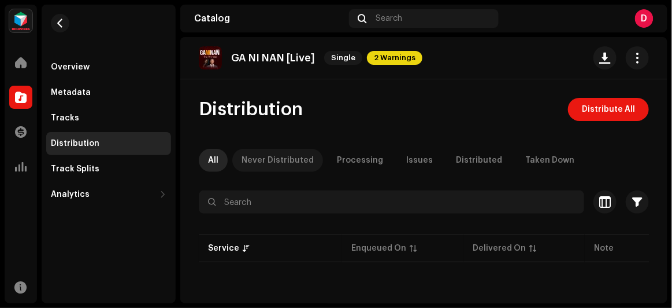
click at [262, 157] on div "Never Distributed" at bounding box center [278, 160] width 72 height 23
click at [209, 158] on div "All" at bounding box center [213, 160] width 10 height 23
click at [398, 55] on span "2 Warnings" at bounding box center [394, 58] width 55 height 14
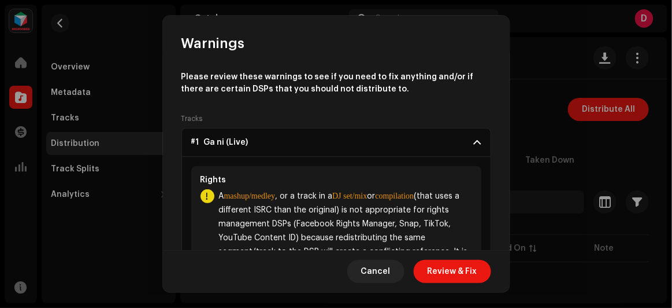
click at [372, 144] on p-accordion-header "#1 Ga ni (Live)" at bounding box center [337, 142] width 310 height 29
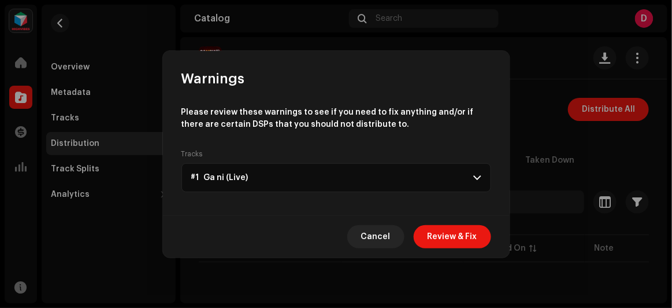
click at [372, 167] on p-accordion-header "#1 Ga ni (Live)" at bounding box center [337, 177] width 310 height 29
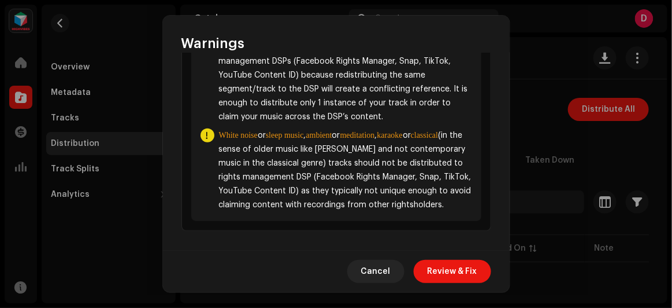
scroll to position [179, 0]
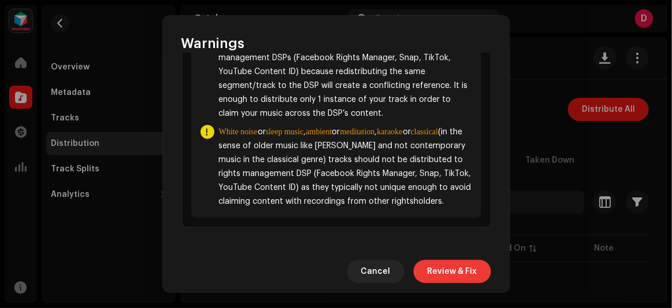
click at [443, 270] on span "Review & Fix" at bounding box center [453, 271] width 50 height 23
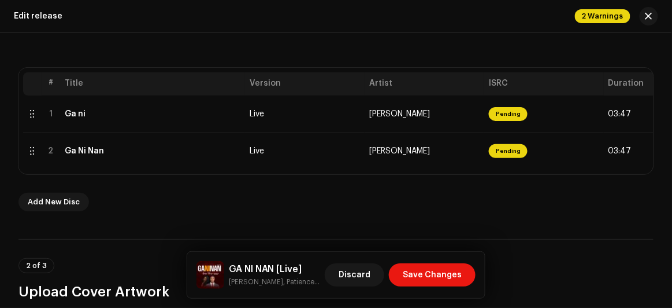
scroll to position [262, 0]
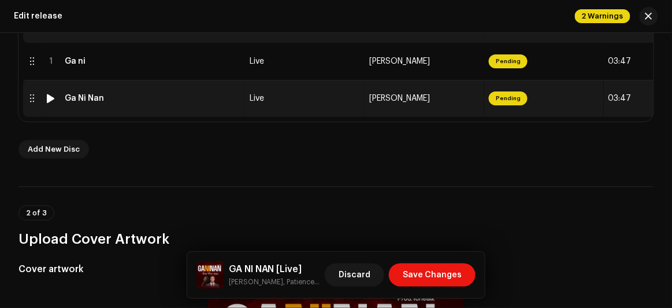
click at [318, 105] on td "Live" at bounding box center [305, 98] width 120 height 37
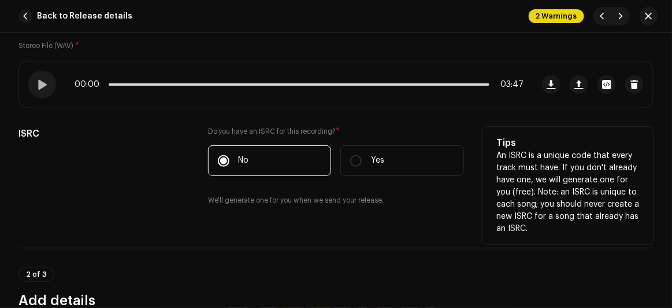
scroll to position [52, 0]
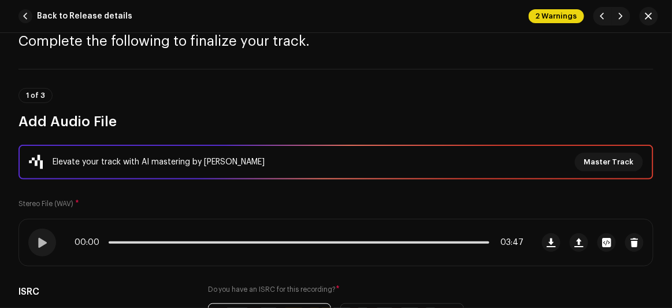
click at [238, 159] on div "Elevate your track with AI mastering by [PERSON_NAME]" at bounding box center [159, 162] width 212 height 14
click at [615, 155] on span "Master Track" at bounding box center [609, 161] width 50 height 23
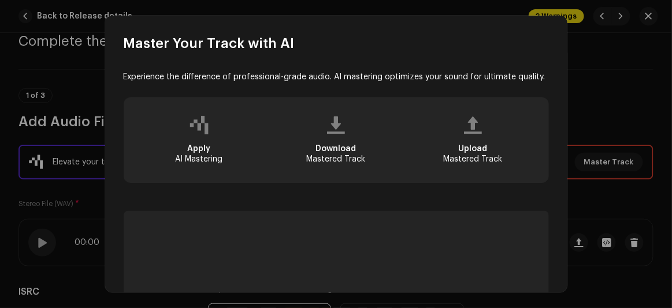
click at [199, 151] on span "Apply" at bounding box center [198, 149] width 23 height 8
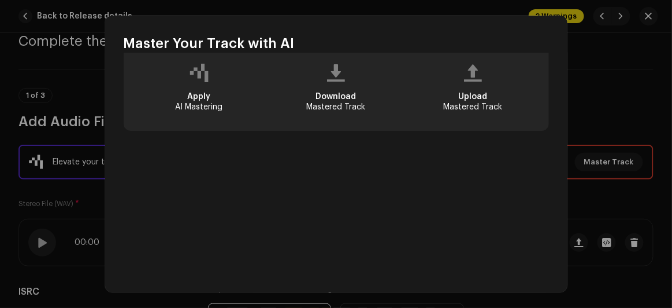
click at [192, 95] on span "Apply" at bounding box center [198, 96] width 23 height 8
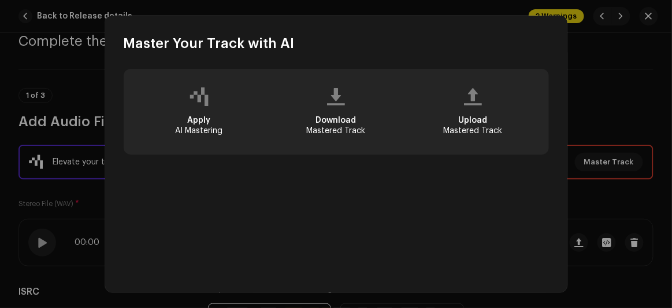
scroll to position [0, 0]
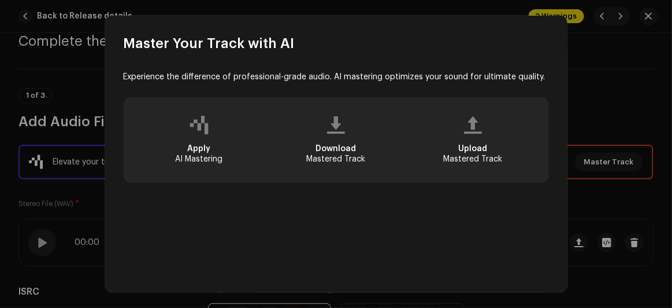
click at [378, 187] on div "Experience the difference of professional-grade audio. AI mastering optimizes y…" at bounding box center [336, 213] width 425 height 284
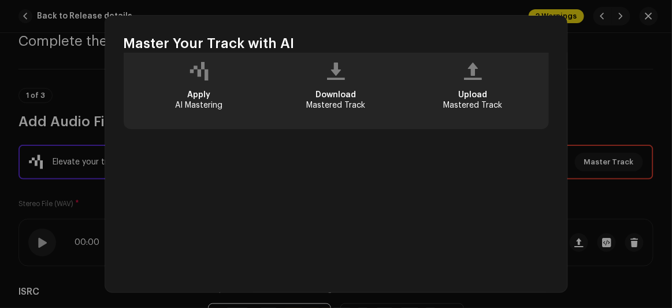
scroll to position [80, 0]
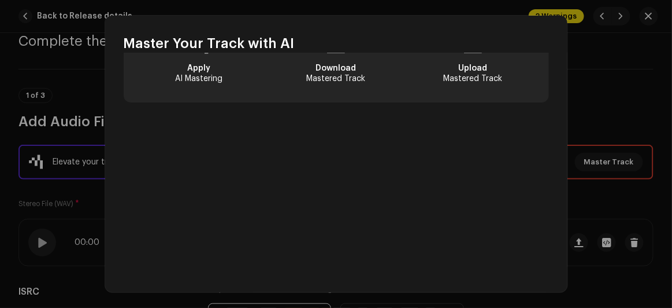
click at [466, 66] on span "Upload" at bounding box center [473, 68] width 29 height 8
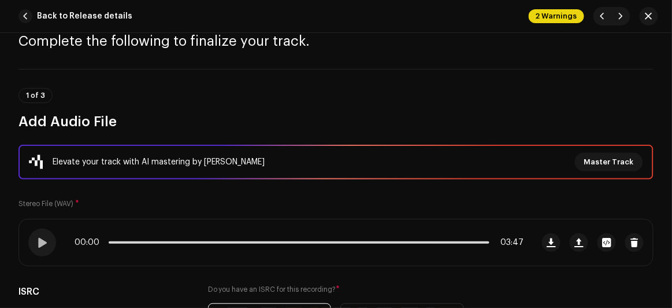
click at [585, 60] on div "Master Your Track with AI Experience the difference of professional-grade audio…" at bounding box center [336, 154] width 672 height 308
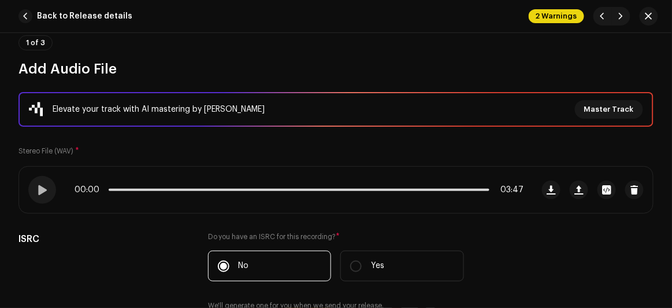
scroll to position [0, 0]
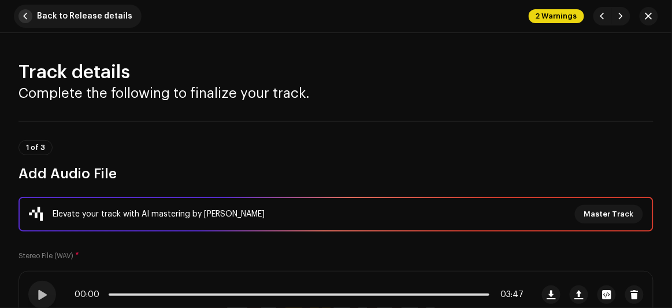
click at [25, 17] on span "button" at bounding box center [25, 16] width 14 height 14
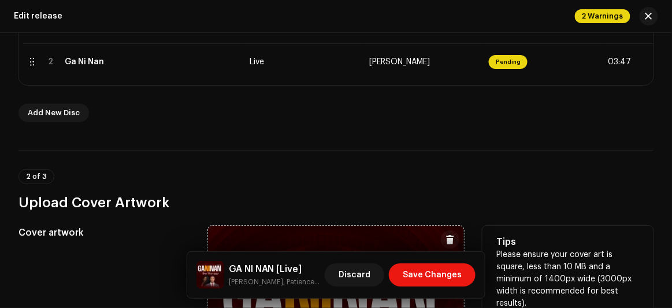
scroll to position [315, 0]
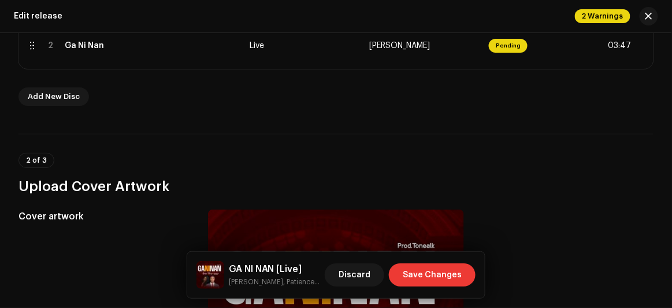
click at [431, 274] on span "Save Changes" at bounding box center [432, 274] width 59 height 23
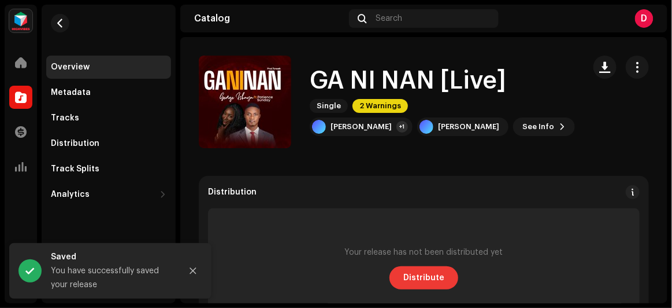
click at [412, 272] on span "Distribute" at bounding box center [423, 277] width 41 height 23
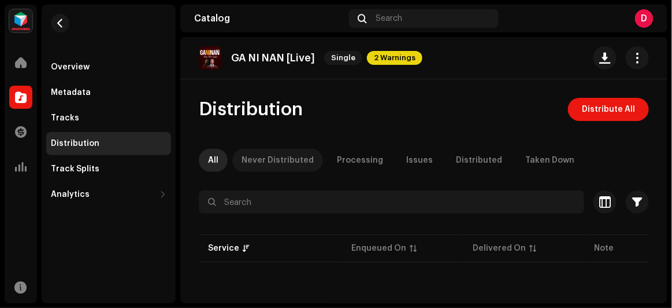
click at [283, 161] on div "Never Distributed" at bounding box center [278, 160] width 72 height 23
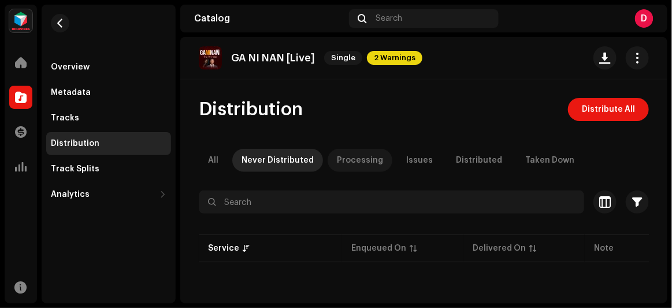
click at [374, 154] on div "Processing" at bounding box center [360, 160] width 46 height 23
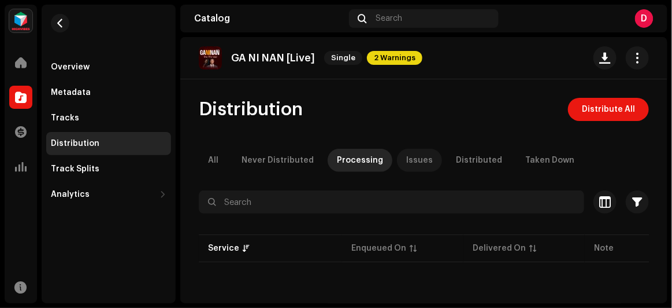
click at [408, 155] on div "Issues" at bounding box center [419, 160] width 27 height 23
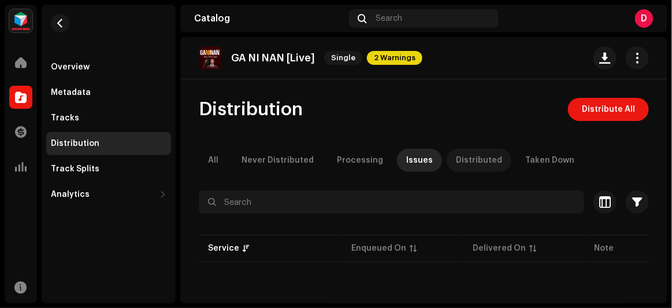
click at [456, 160] on div "Distributed" at bounding box center [479, 160] width 46 height 23
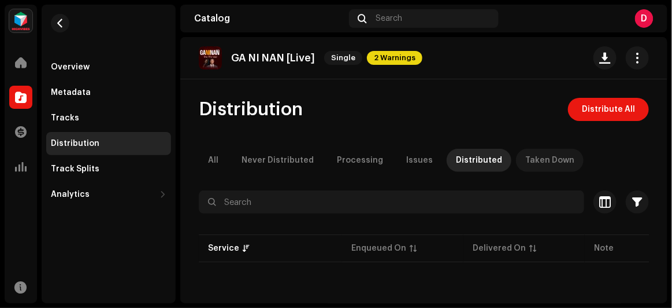
click at [527, 158] on div "Taken Down" at bounding box center [549, 160] width 49 height 23
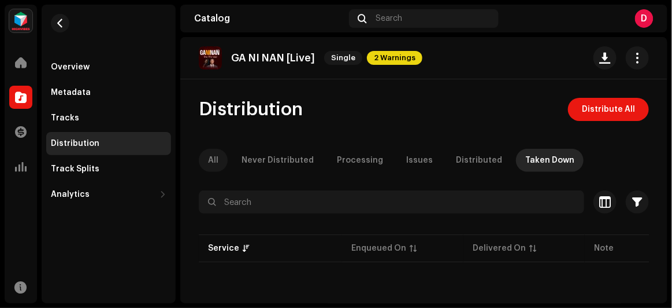
click at [218, 154] on p-tab "All" at bounding box center [213, 160] width 29 height 23
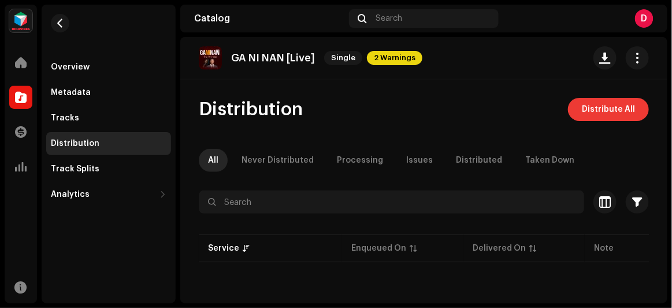
click at [599, 100] on span "Distribute All" at bounding box center [608, 109] width 53 height 23
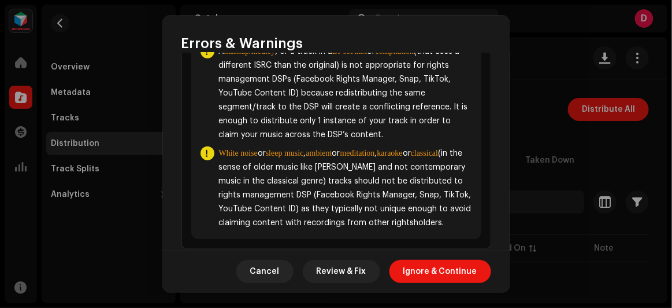
scroll to position [157, 0]
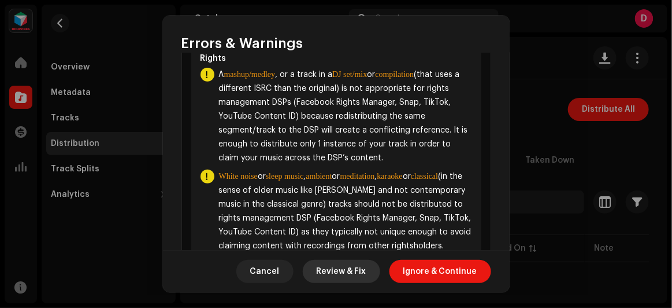
click at [334, 274] on span "Review & Fix" at bounding box center [342, 271] width 50 height 23
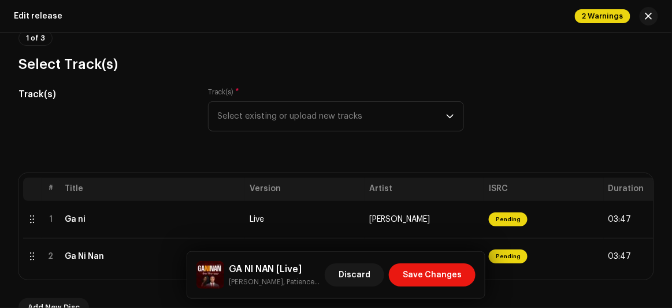
scroll to position [157, 0]
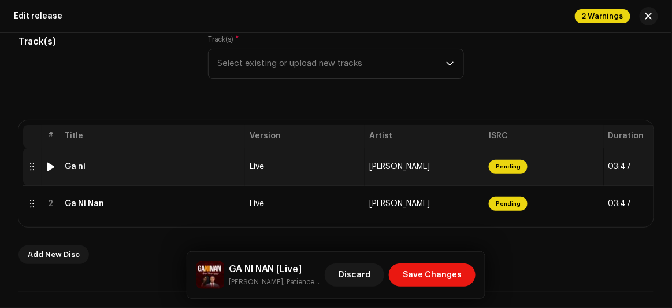
click at [54, 171] on img at bounding box center [50, 166] width 15 height 15
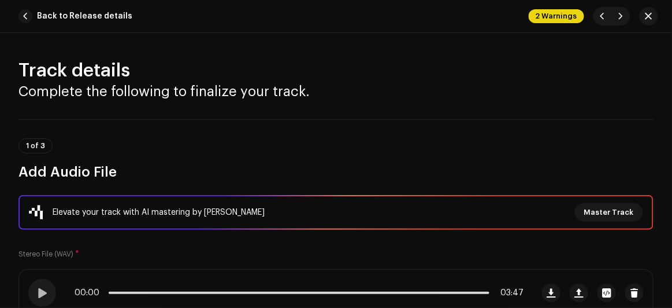
scroll to position [0, 0]
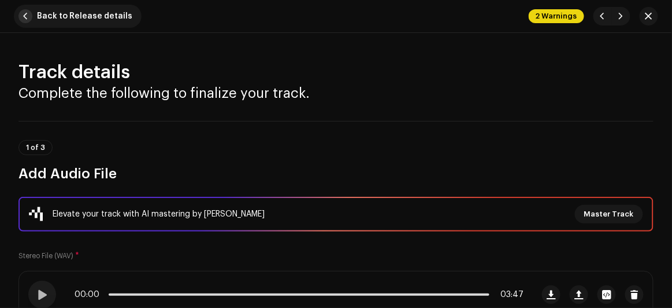
click at [27, 14] on span "button" at bounding box center [25, 16] width 14 height 14
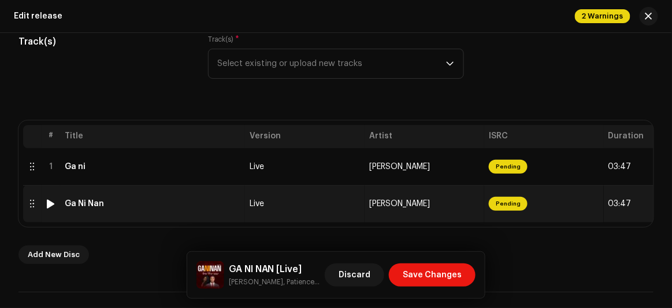
click at [501, 203] on span "Pending" at bounding box center [508, 204] width 39 height 14
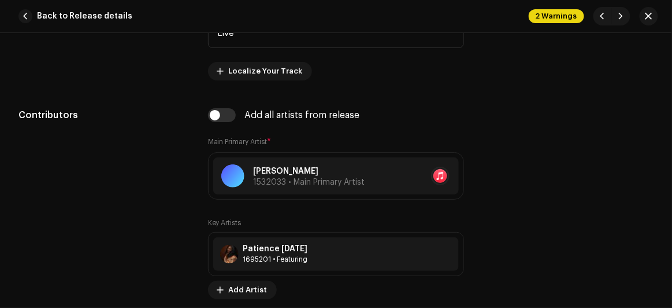
scroll to position [683, 0]
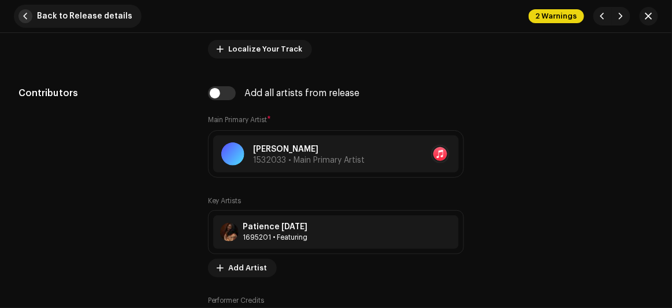
click at [26, 16] on span "button" at bounding box center [25, 16] width 14 height 14
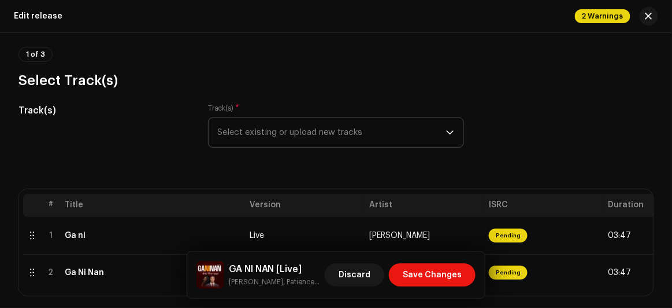
scroll to position [105, 0]
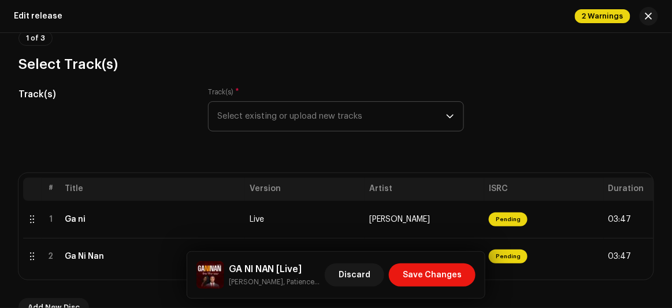
click at [449, 113] on icon "dropdown trigger" at bounding box center [450, 116] width 8 height 8
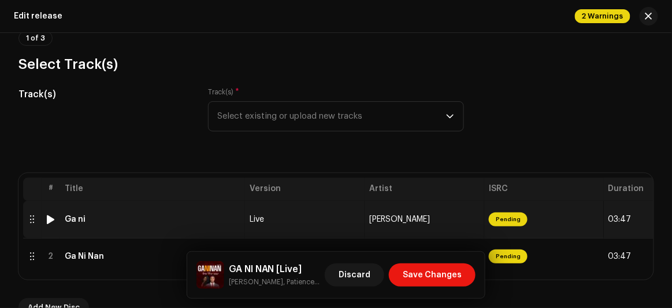
click at [505, 224] on span "Pending" at bounding box center [508, 219] width 39 height 14
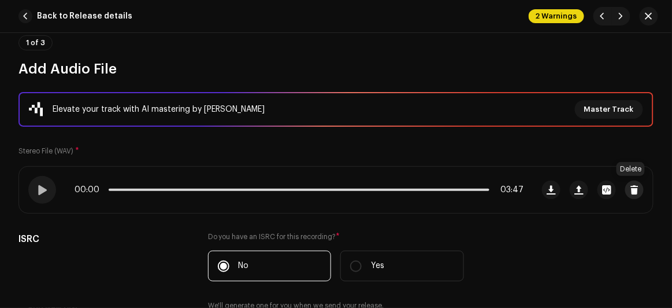
click at [632, 190] on span "button" at bounding box center [635, 189] width 9 height 9
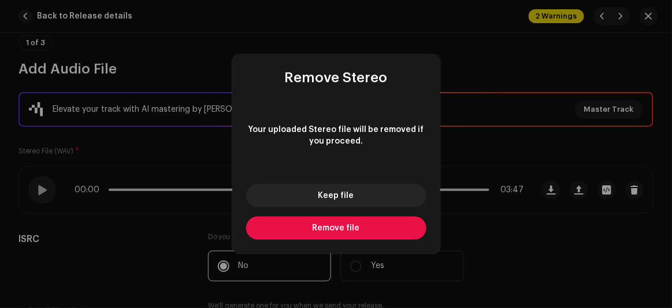
click at [365, 220] on button "Remove file" at bounding box center [336, 227] width 180 height 23
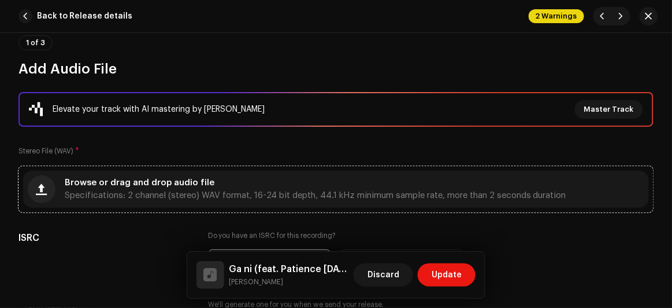
scroll to position [157, 0]
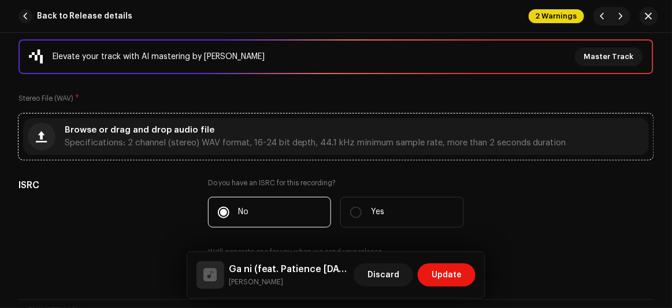
click at [397, 152] on div "Browse or drag and drop audio file Specifications: 2 channel (stereo) WAV forma…" at bounding box center [336, 136] width 626 height 37
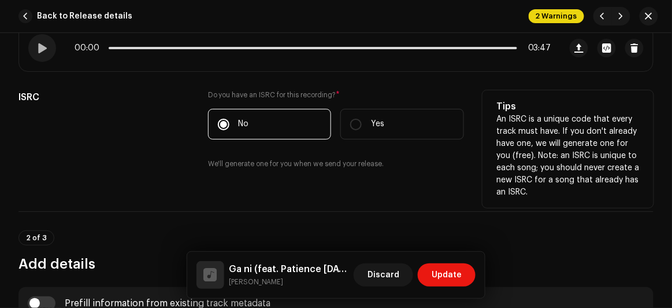
scroll to position [262, 0]
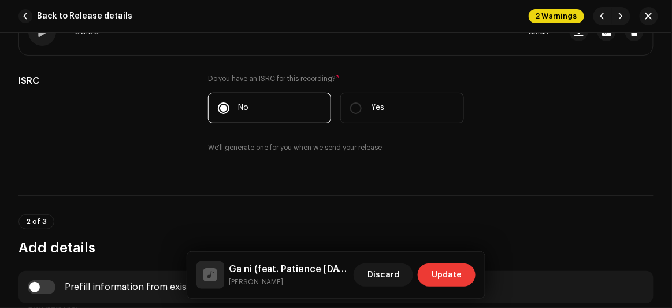
click at [445, 271] on span "Update" at bounding box center [447, 274] width 30 height 23
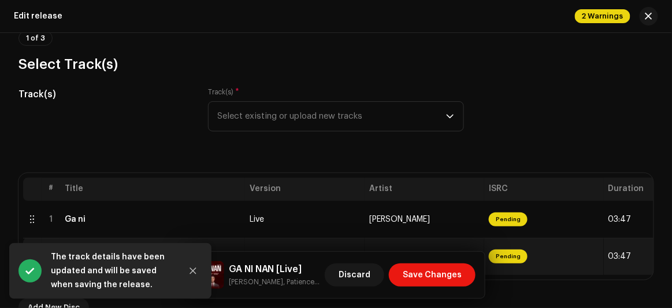
click at [531, 254] on td "Pending" at bounding box center [544, 256] width 120 height 37
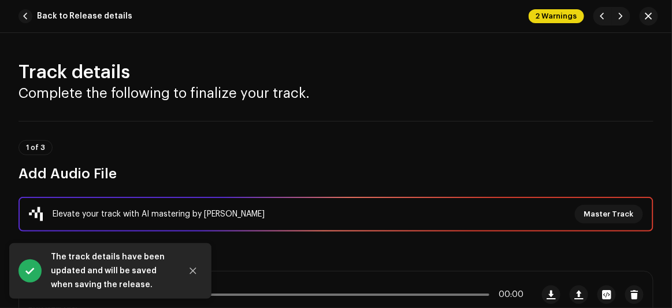
scroll to position [52, 0]
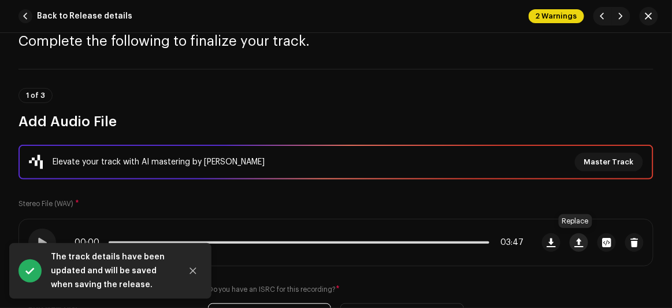
click at [577, 239] on span "button" at bounding box center [579, 242] width 9 height 9
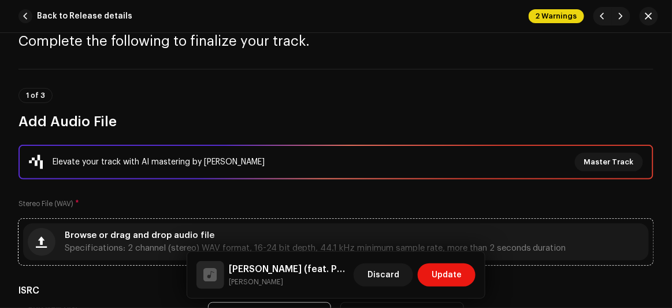
click at [245, 228] on div "Browse or drag and drop audio file Specifications: 2 channel (stereo) WAV forma…" at bounding box center [336, 241] width 626 height 37
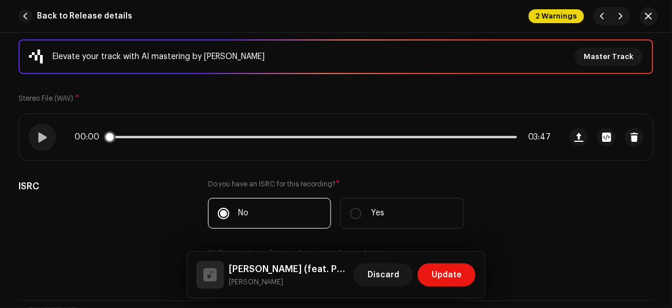
scroll to position [210, 0]
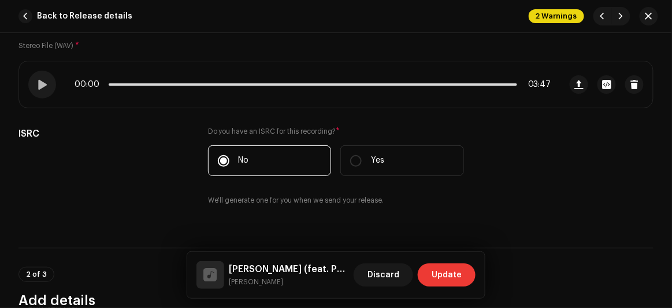
click at [454, 270] on span "Update" at bounding box center [447, 274] width 30 height 23
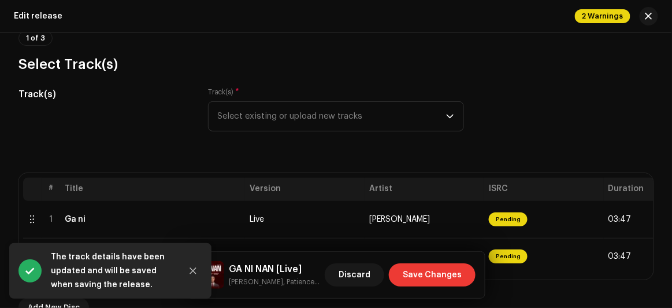
click at [439, 272] on span "Save Changes" at bounding box center [432, 274] width 59 height 23
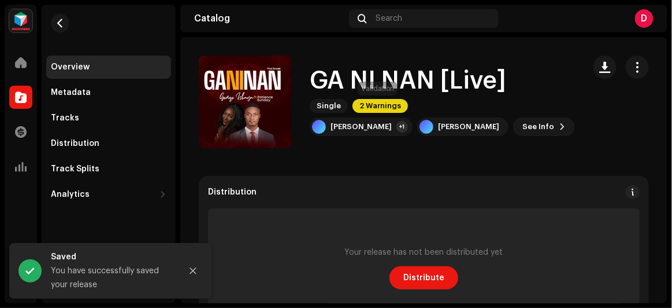
click at [371, 105] on span "2 Warnings" at bounding box center [380, 106] width 55 height 14
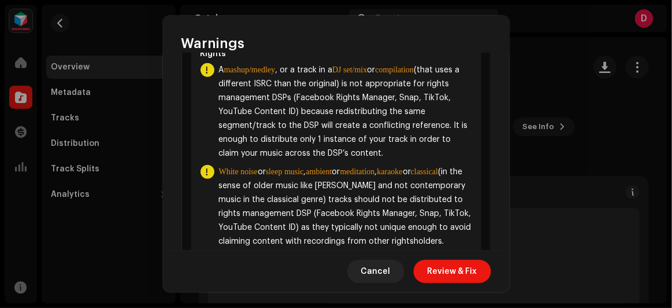
scroll to position [179, 0]
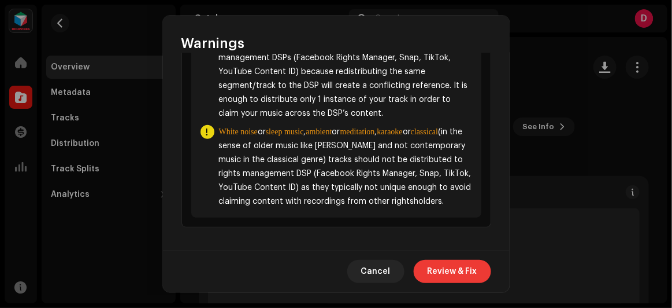
click at [447, 265] on span "Review & Fix" at bounding box center [453, 271] width 50 height 23
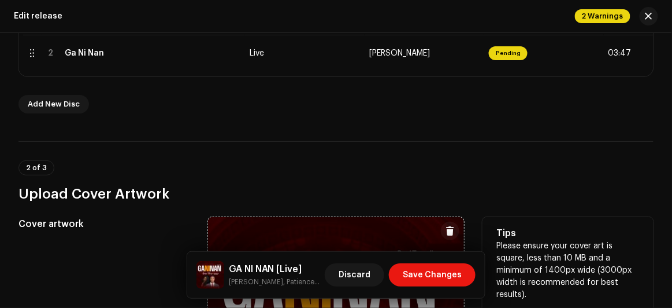
scroll to position [208, 0]
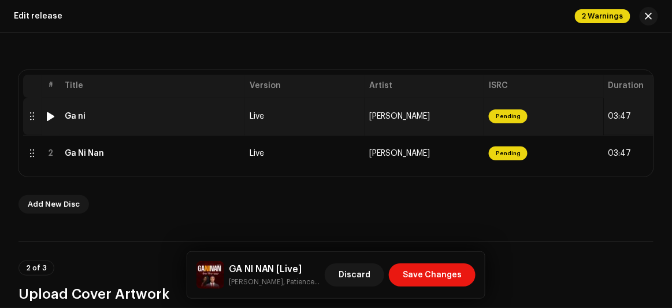
click at [328, 126] on td "Live" at bounding box center [305, 116] width 120 height 37
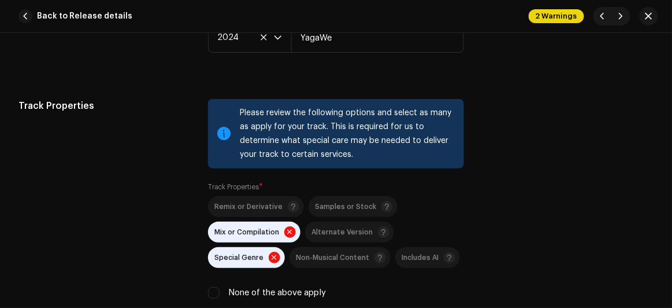
scroll to position [1786, 0]
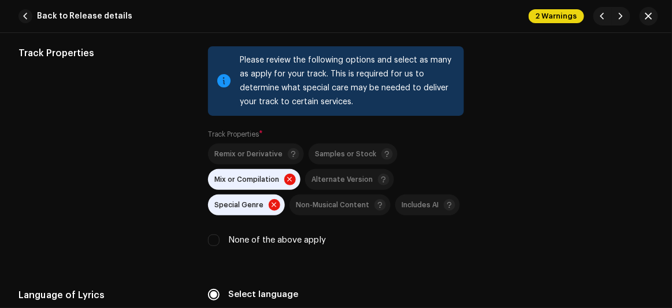
click at [287, 173] on span at bounding box center [290, 179] width 12 height 12
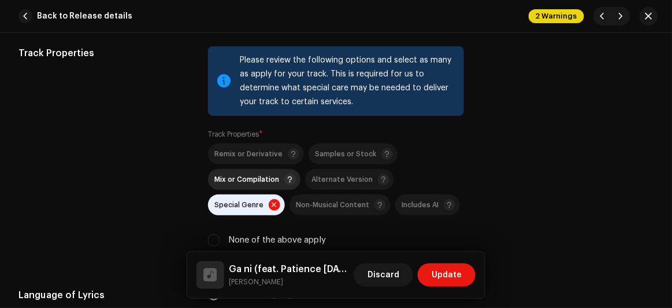
click at [269, 199] on span at bounding box center [275, 205] width 12 height 12
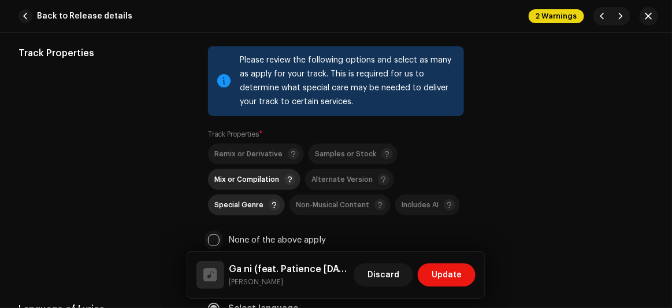
click at [213, 239] on input "None of the above apply" at bounding box center [214, 240] width 12 height 12
checkbox input "true"
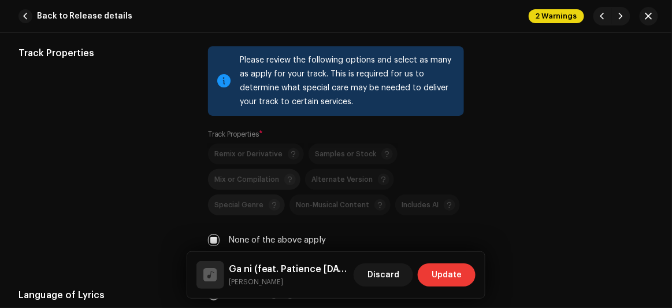
click at [448, 272] on span "Update" at bounding box center [447, 274] width 30 height 23
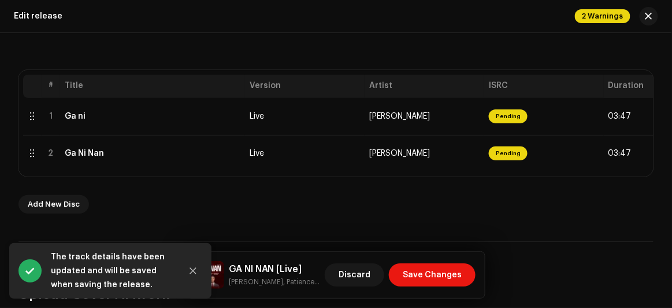
click at [448, 272] on span "Save Changes" at bounding box center [432, 274] width 59 height 23
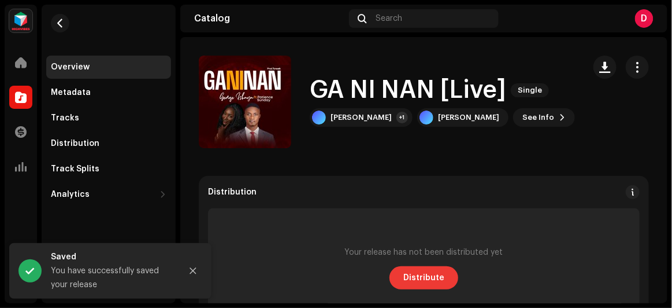
click at [418, 273] on span "Distribute" at bounding box center [423, 277] width 41 height 23
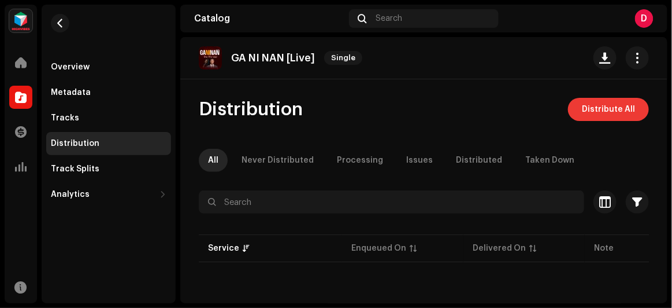
click at [614, 108] on span "Distribute All" at bounding box center [608, 109] width 53 height 23
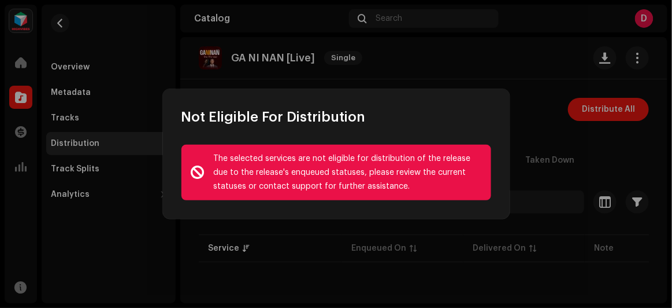
click at [387, 195] on div "The selected services are not eligible for distribution of the release due to t…" at bounding box center [337, 172] width 310 height 55
click at [473, 104] on div "Not Eligible For Distribution" at bounding box center [336, 107] width 347 height 37
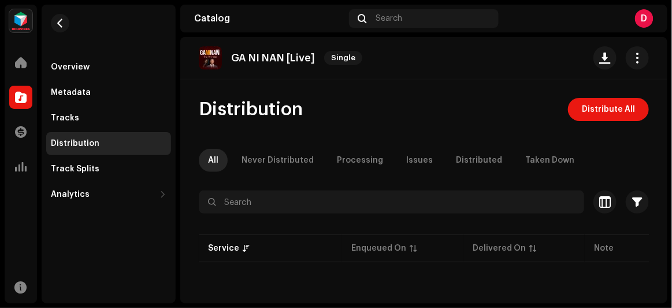
click at [288, 250] on div "Not Eligible For Distribution The selected services are not eligible for distri…" at bounding box center [336, 154] width 672 height 308
click at [607, 104] on span "Distribute All" at bounding box center [608, 109] width 53 height 23
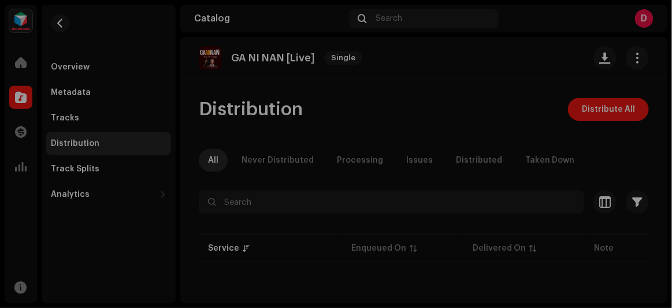
click at [460, 43] on div "Not Eligible For Distribution The selected services are not eligible for distri…" at bounding box center [336, 154] width 672 height 308
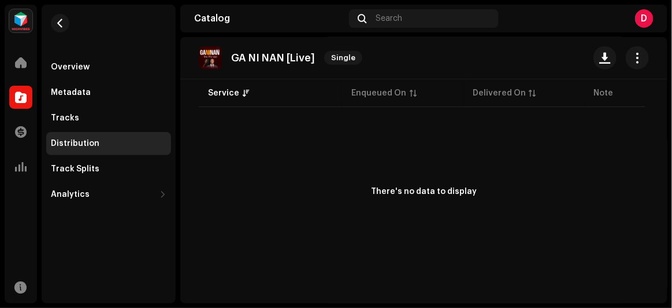
scroll to position [194, 0]
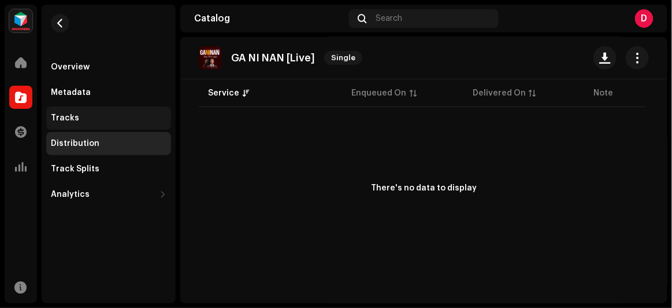
click at [92, 114] on div "Tracks" at bounding box center [109, 117] width 116 height 9
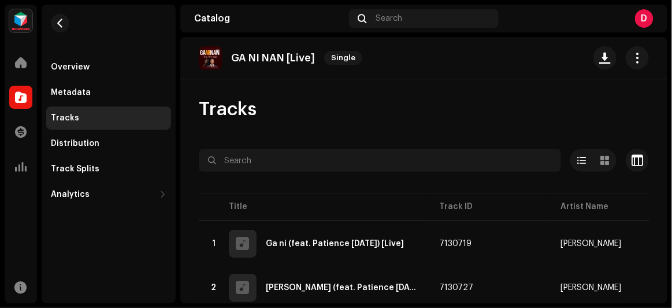
scroll to position [38, 0]
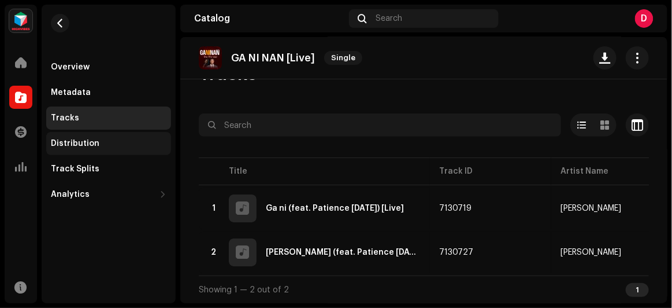
click at [68, 136] on div "Distribution" at bounding box center [108, 143] width 125 height 23
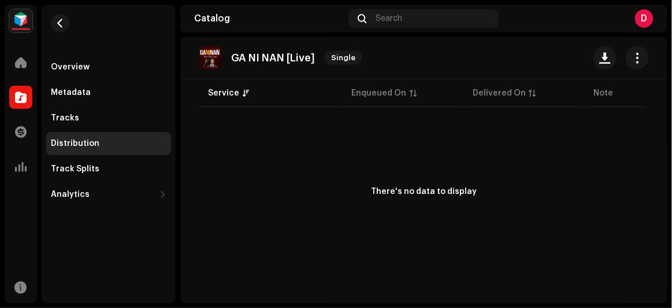
scroll to position [191, 0]
click at [108, 165] on div "Track Splits" at bounding box center [109, 168] width 116 height 9
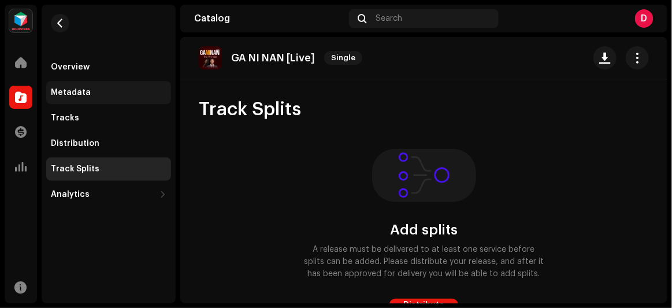
click at [75, 91] on div "Metadata" at bounding box center [71, 92] width 40 height 9
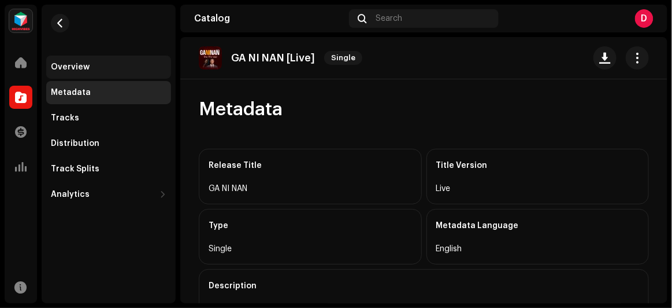
click at [80, 69] on div "Overview" at bounding box center [70, 66] width 39 height 9
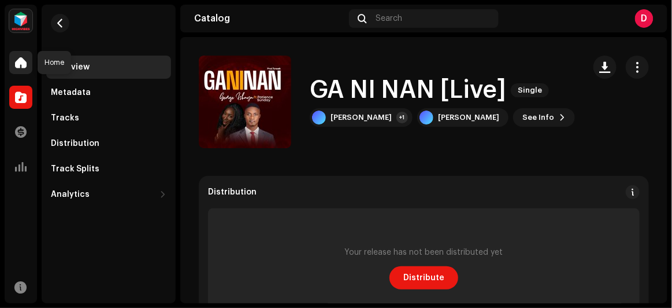
click at [18, 63] on span at bounding box center [21, 62] width 12 height 9
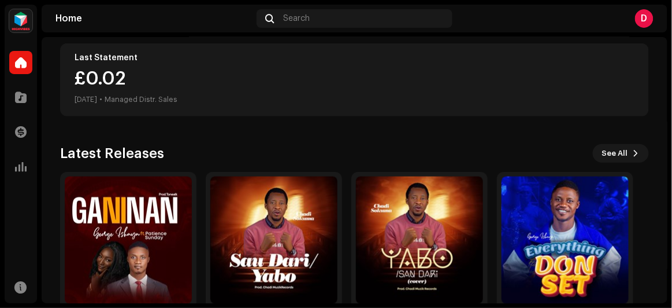
scroll to position [262, 0]
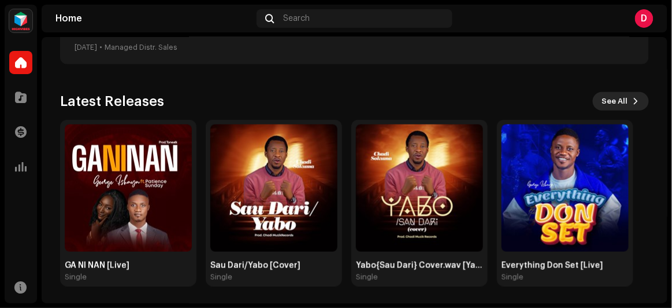
click at [624, 96] on button "See All" at bounding box center [621, 101] width 56 height 18
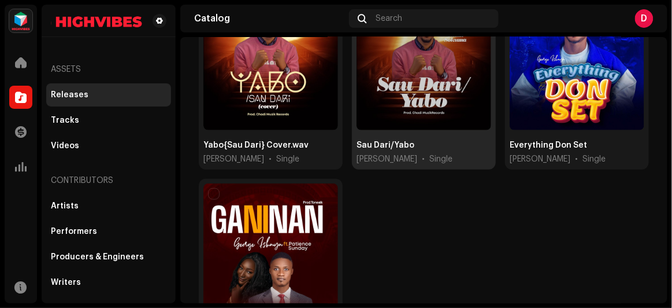
scroll to position [52, 0]
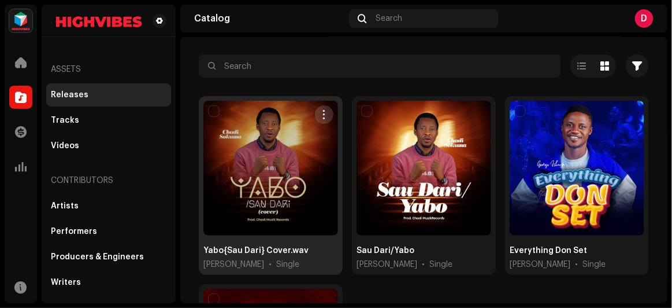
click at [317, 108] on button "button" at bounding box center [324, 114] width 18 height 18
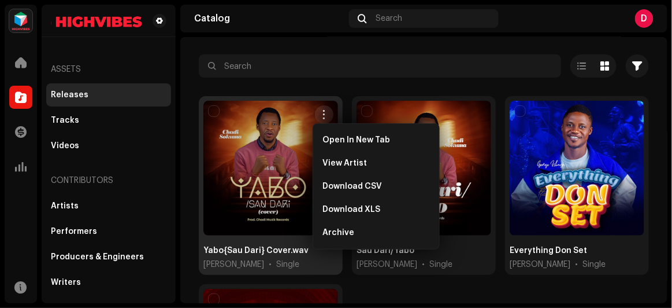
click at [436, 289] on div "Yabo{Sau Dari} Cover.wav [PERSON_NAME] • Single Sau Dari/[PERSON_NAME] Sokuma •…" at bounding box center [424, 284] width 450 height 376
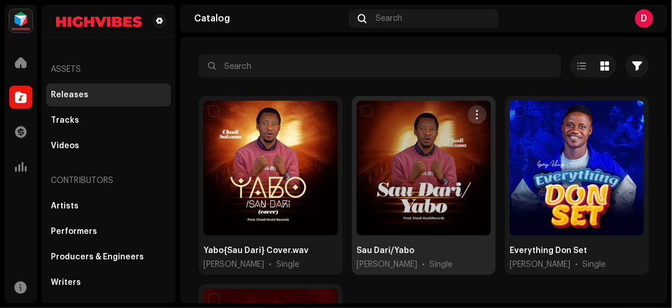
click at [476, 112] on span "button" at bounding box center [477, 114] width 9 height 9
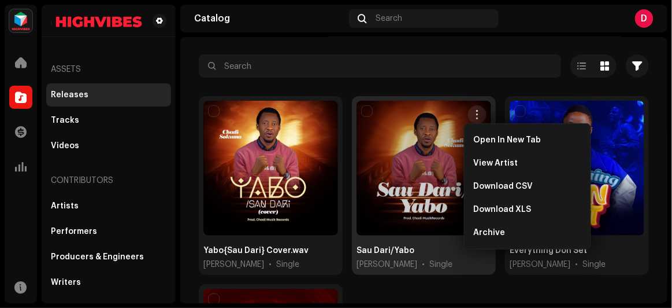
click at [498, 279] on div "Yabo{Sau Dari} Cover.wav [PERSON_NAME] • Single Sau Dari/[PERSON_NAME] Sokuma •…" at bounding box center [424, 284] width 450 height 376
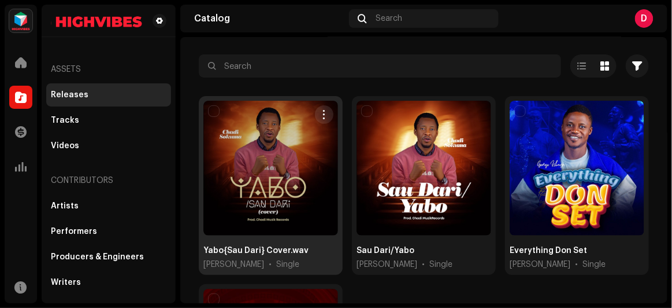
scroll to position [105, 0]
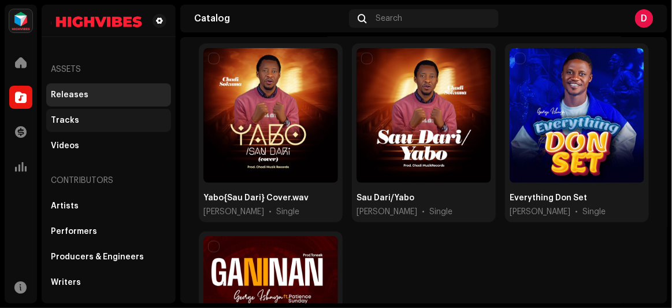
click at [88, 116] on div "Tracks" at bounding box center [109, 120] width 116 height 9
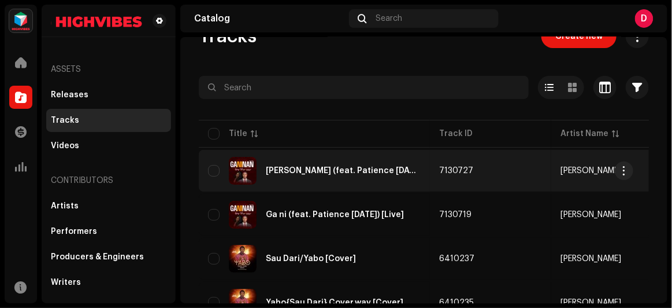
scroll to position [105, 0]
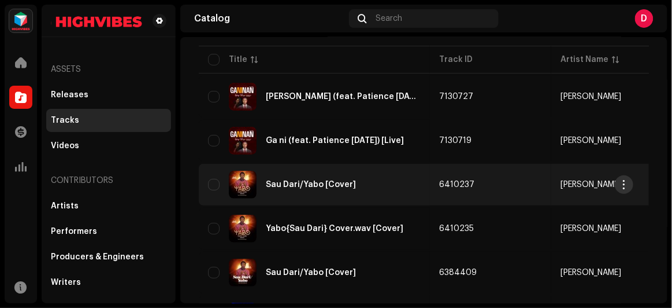
click at [625, 183] on span "button" at bounding box center [624, 184] width 9 height 9
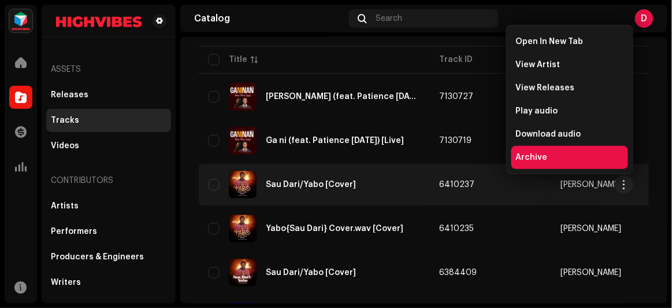
click at [572, 155] on div "Archive" at bounding box center [570, 157] width 108 height 9
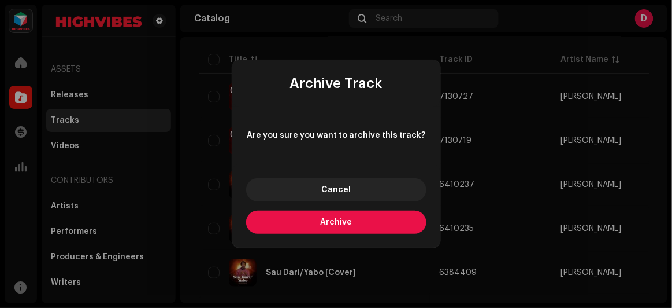
click at [344, 220] on span "Archive" at bounding box center [336, 222] width 32 height 8
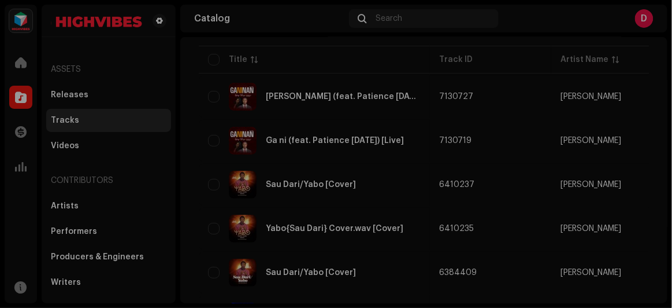
click at [335, 246] on div "Some track(s) couldn't be archived Failed 1 Sau Dari/[PERSON_NAME] This track c…" at bounding box center [336, 154] width 672 height 308
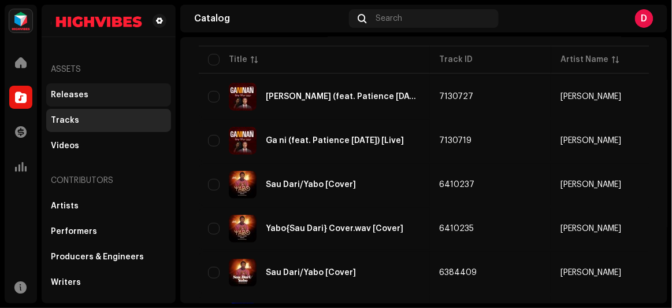
click at [113, 88] on div "Releases" at bounding box center [108, 94] width 125 height 23
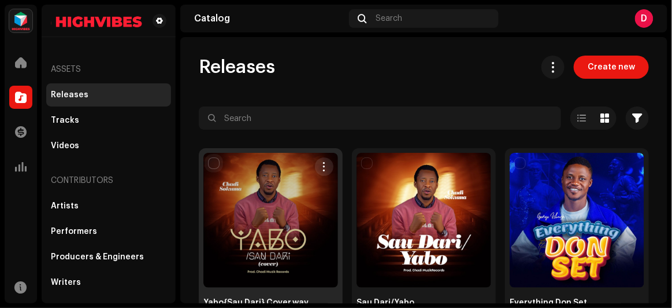
click at [212, 161] on input "checkbox" at bounding box center [214, 163] width 12 height 12
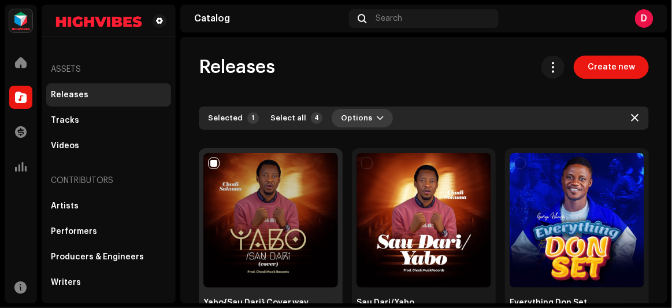
click at [364, 116] on button "Options" at bounding box center [362, 118] width 61 height 18
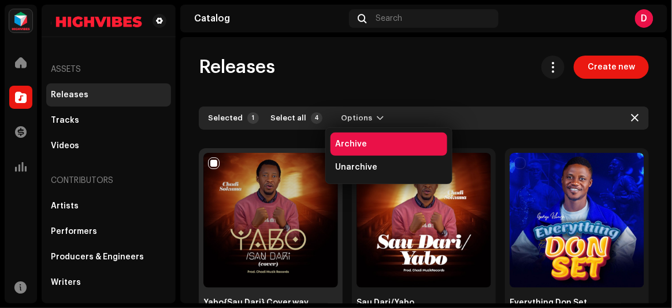
click at [361, 145] on span "Archive" at bounding box center [351, 143] width 32 height 9
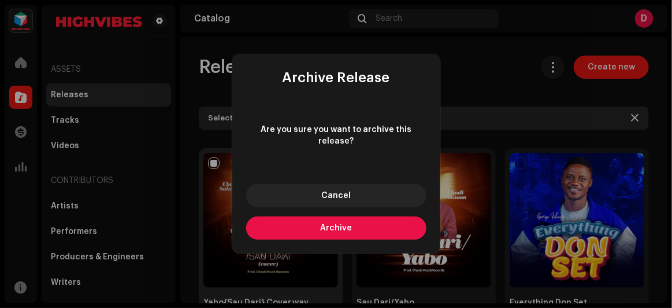
click at [352, 217] on button "Archive" at bounding box center [336, 227] width 180 height 23
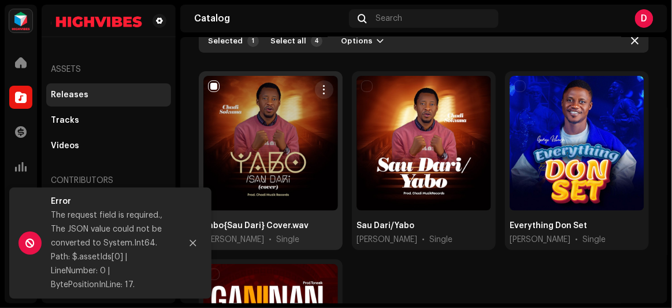
scroll to position [52, 0]
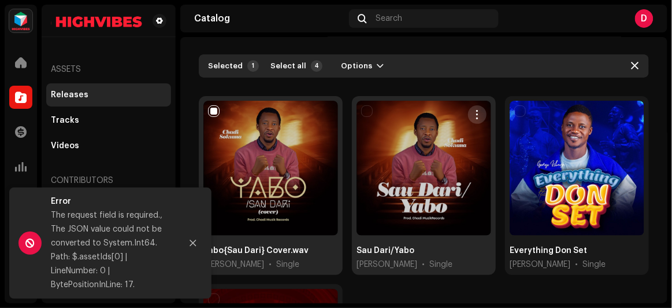
click at [476, 116] on span "button" at bounding box center [477, 114] width 9 height 9
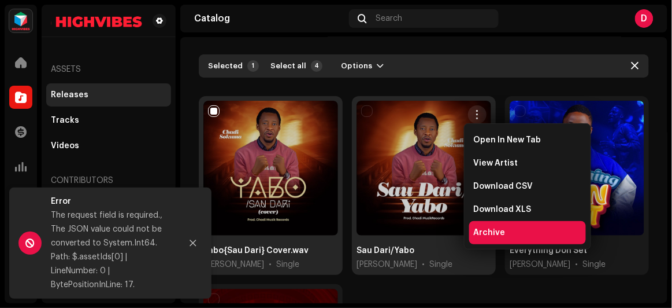
click at [494, 229] on span "Archive" at bounding box center [490, 232] width 32 height 9
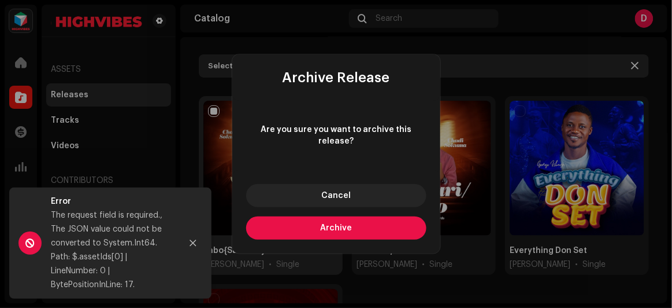
click at [372, 217] on button "Archive" at bounding box center [336, 227] width 180 height 23
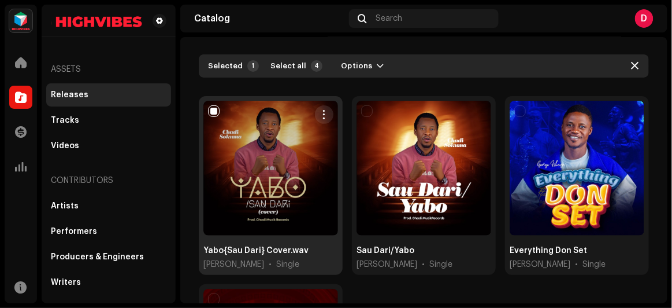
checkbox input "false"
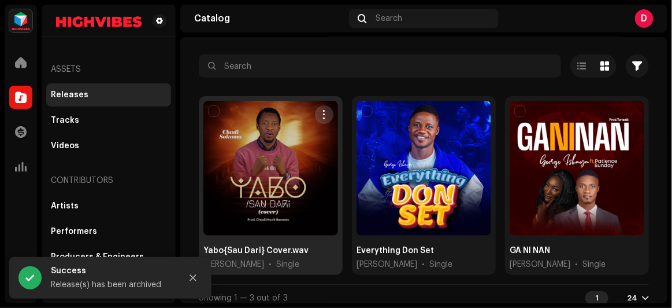
click at [320, 112] on span "button" at bounding box center [324, 114] width 9 height 9
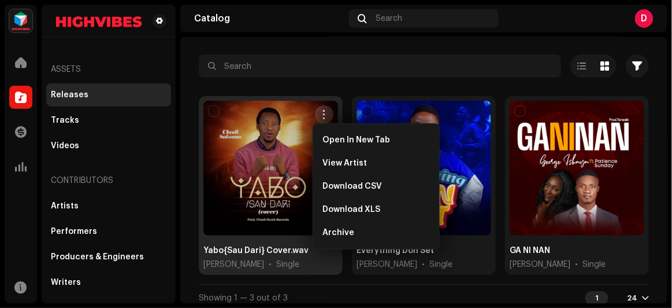
click at [323, 110] on span "button" at bounding box center [324, 114] width 9 height 9
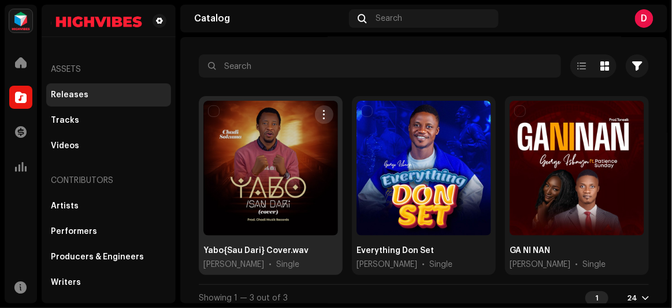
click at [321, 114] on span "button" at bounding box center [324, 114] width 9 height 9
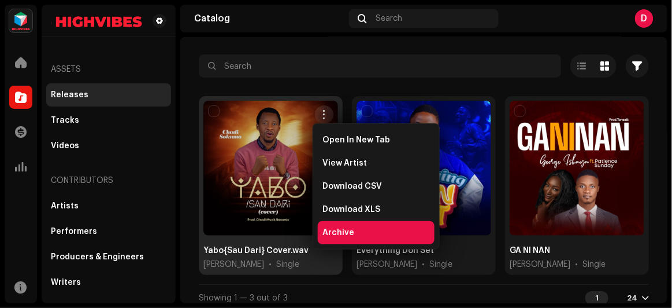
click at [336, 229] on span "Archive" at bounding box center [339, 232] width 32 height 9
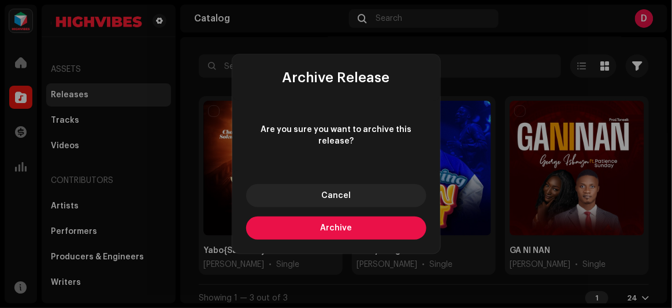
click at [339, 206] on div "Cancel Archive" at bounding box center [336, 211] width 208 height 83
click at [339, 217] on button "Archive" at bounding box center [336, 227] width 180 height 23
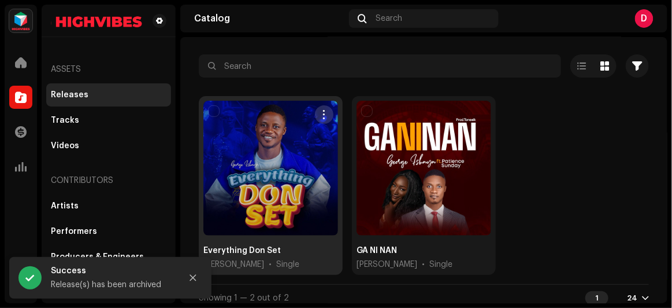
click at [324, 112] on span "button" at bounding box center [324, 114] width 9 height 9
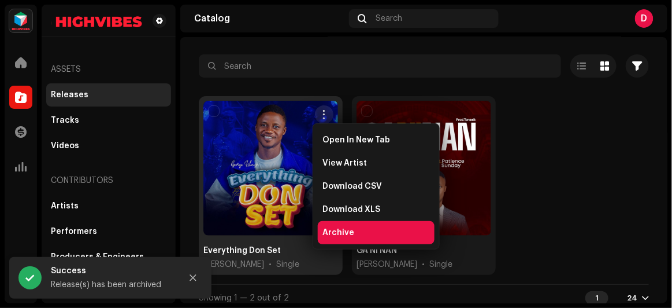
click at [329, 229] on span "Archive" at bounding box center [339, 232] width 32 height 9
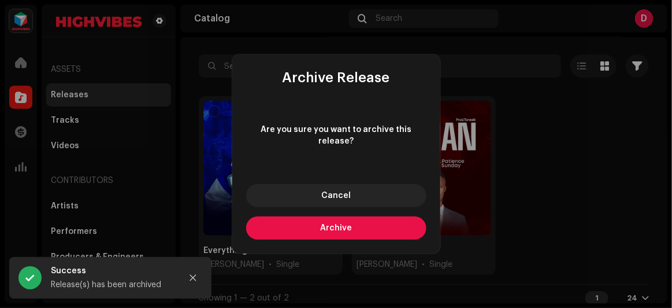
click at [332, 216] on button "Archive" at bounding box center [336, 227] width 180 height 23
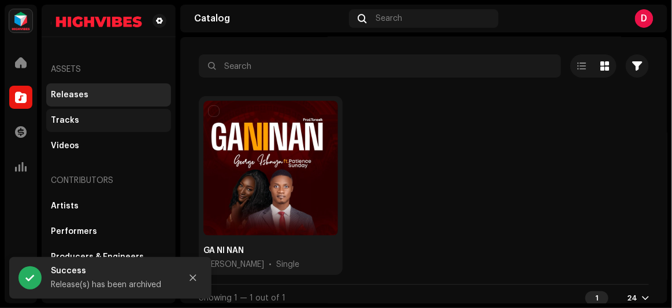
click at [77, 113] on div "Tracks" at bounding box center [108, 120] width 125 height 23
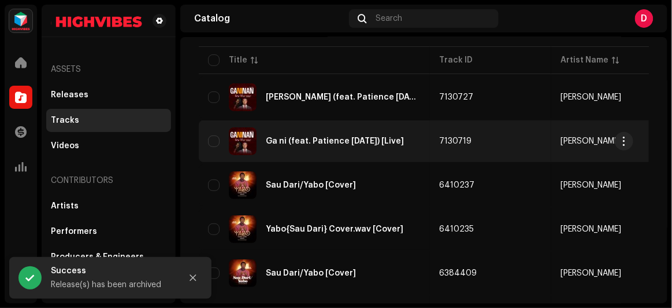
scroll to position [105, 0]
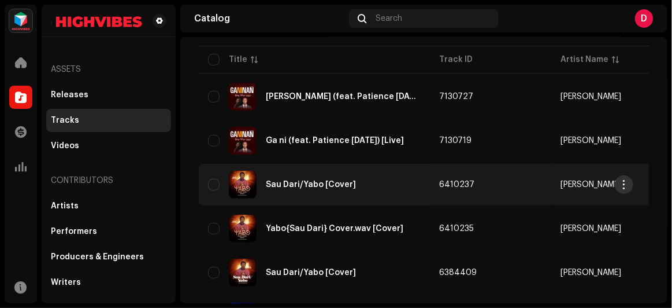
click at [624, 181] on span "button" at bounding box center [624, 184] width 9 height 9
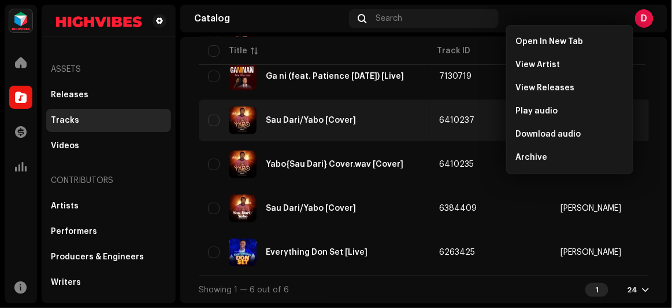
scroll to position [174, 0]
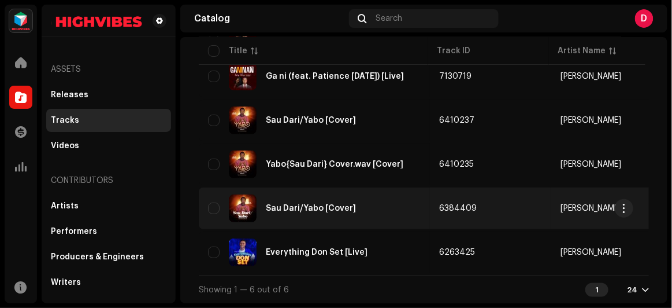
click at [614, 208] on re-a-table-link "[PERSON_NAME]" at bounding box center [612, 208] width 103 height 8
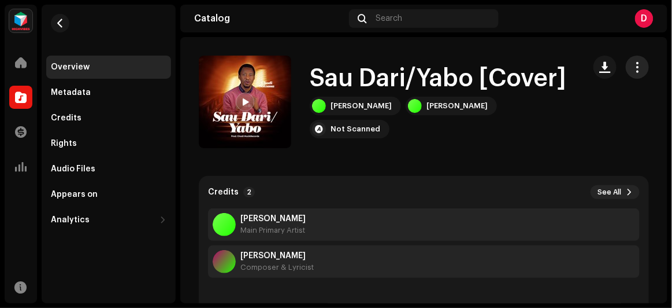
click at [626, 61] on button "button" at bounding box center [637, 66] width 23 height 23
click at [638, 67] on button "button" at bounding box center [637, 66] width 23 height 23
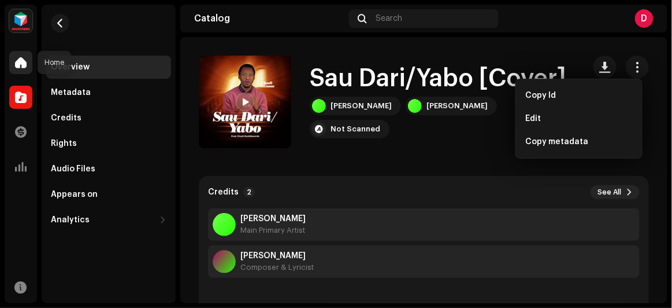
click at [25, 61] on span at bounding box center [21, 62] width 12 height 9
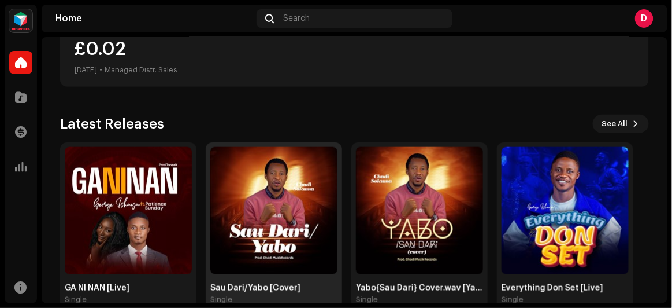
scroll to position [262, 0]
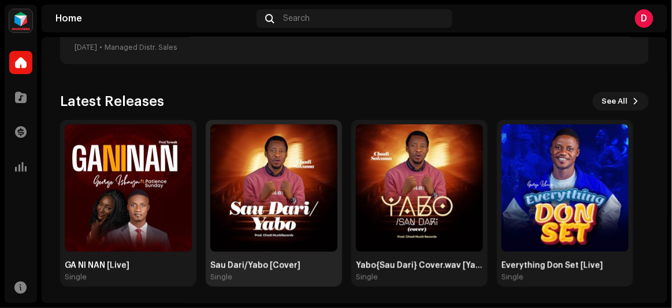
click at [288, 272] on div "Single" at bounding box center [273, 276] width 127 height 9
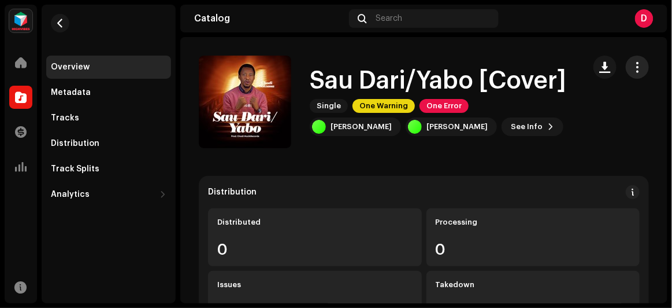
click at [636, 62] on button "button" at bounding box center [637, 66] width 23 height 23
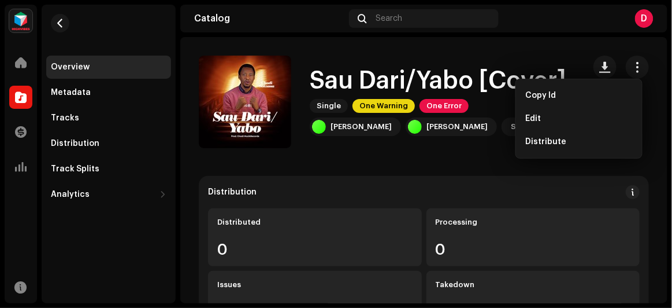
click at [435, 146] on div "Sau Dari/Yabo [Cover] Single One Warning One Error [PERSON_NAME] [PERSON_NAME] …" at bounding box center [387, 101] width 376 height 92
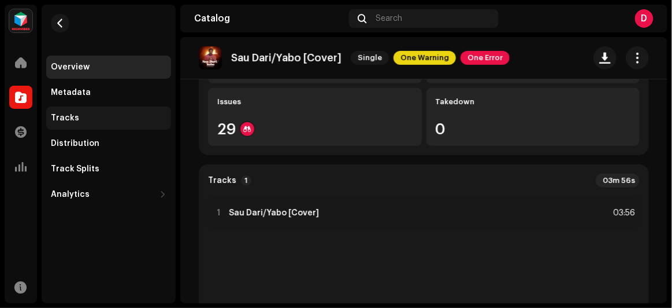
scroll to position [159, 0]
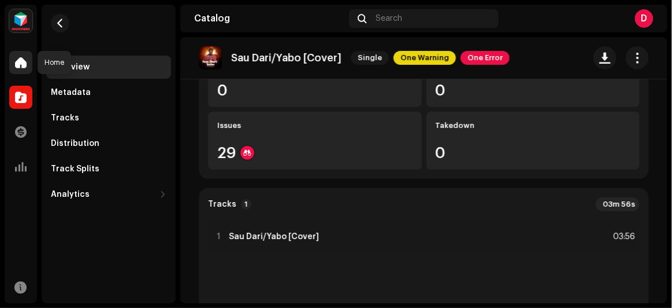
click at [25, 69] on div at bounding box center [20, 62] width 23 height 23
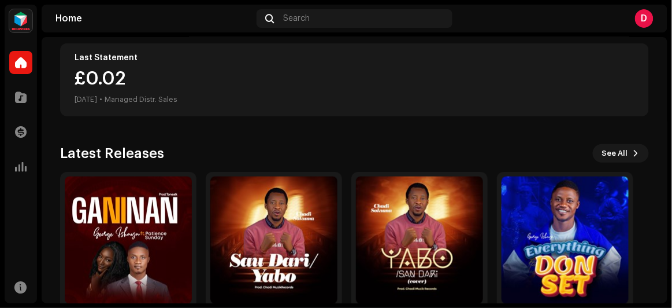
scroll to position [262, 0]
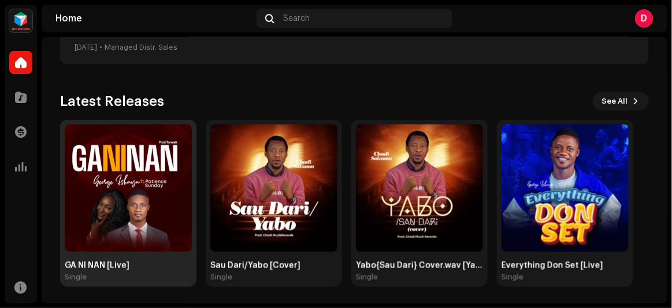
click at [142, 165] on img at bounding box center [128, 187] width 127 height 127
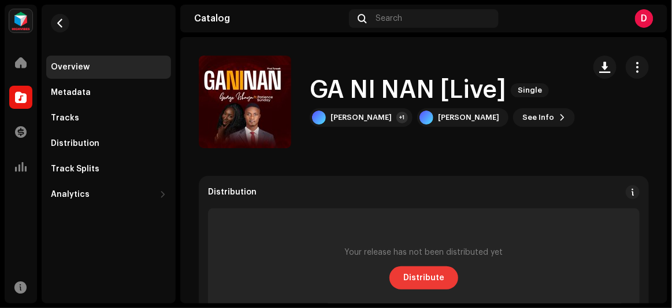
click at [414, 282] on span "Distribute" at bounding box center [423, 277] width 41 height 23
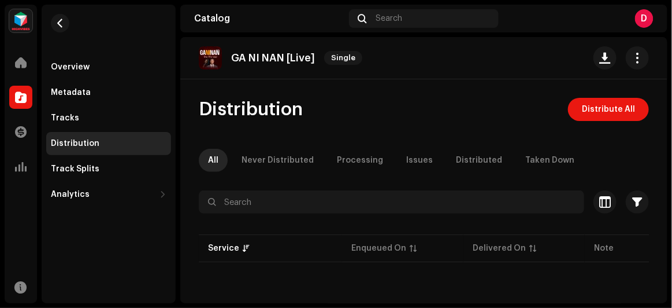
click at [610, 202] on div "Selected 0 Deselect all 0 Options" at bounding box center [424, 201] width 450 height 23
click at [632, 57] on span "button" at bounding box center [637, 57] width 11 height 9
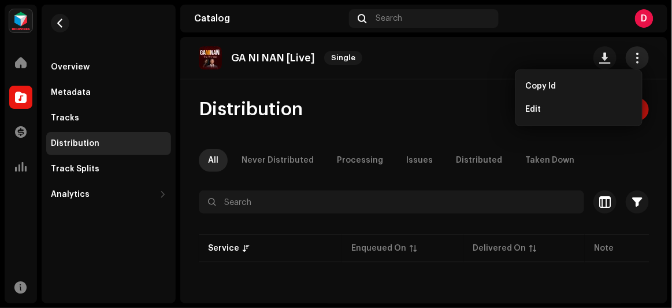
click at [632, 57] on span "button" at bounding box center [637, 57] width 11 height 9
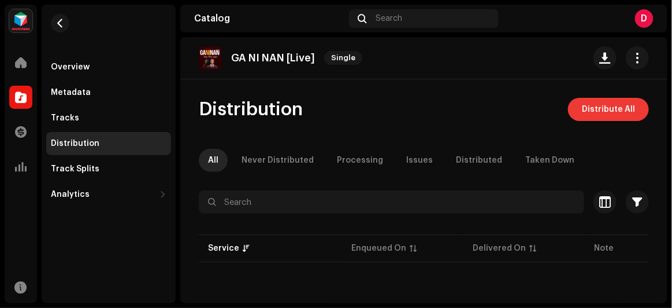
click at [605, 110] on span "Distribute All" at bounding box center [608, 109] width 53 height 23
click at [573, 121] on div "Not Eligible For Distribution The selected services are not eligible for distri…" at bounding box center [336, 154] width 672 height 308
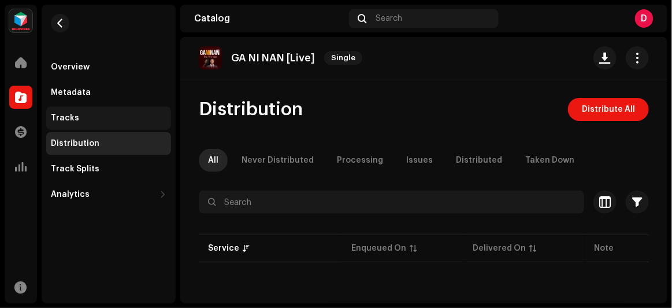
click at [79, 114] on div "Tracks" at bounding box center [109, 117] width 116 height 9
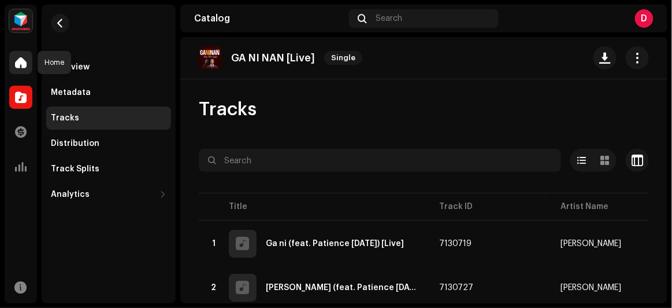
click at [19, 54] on div at bounding box center [20, 62] width 23 height 23
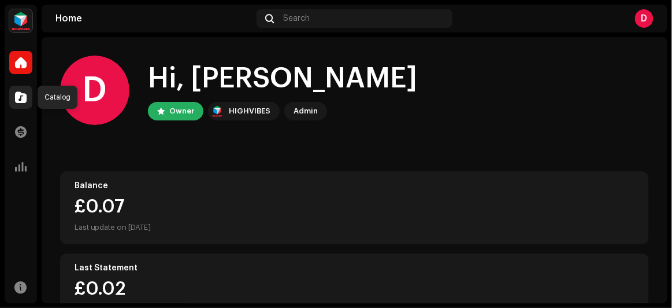
click at [17, 96] on span at bounding box center [21, 96] width 12 height 9
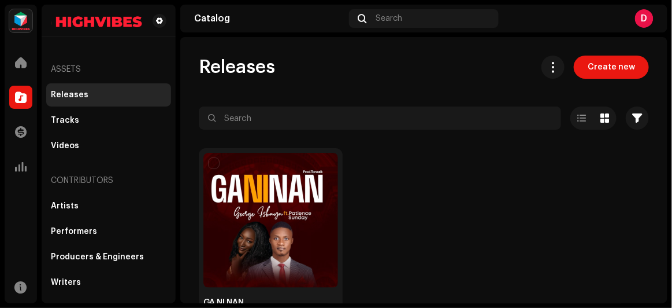
click at [102, 92] on div "Releases" at bounding box center [109, 94] width 116 height 9
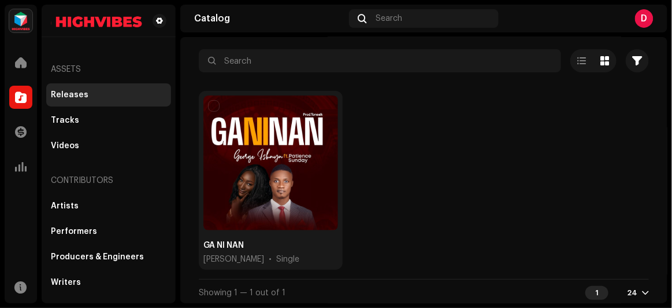
scroll to position [58, 0]
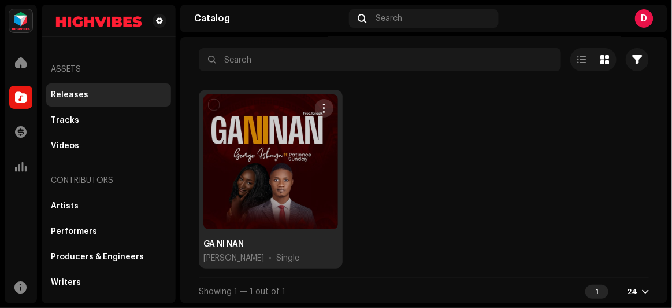
click at [323, 101] on button "button" at bounding box center [324, 108] width 18 height 18
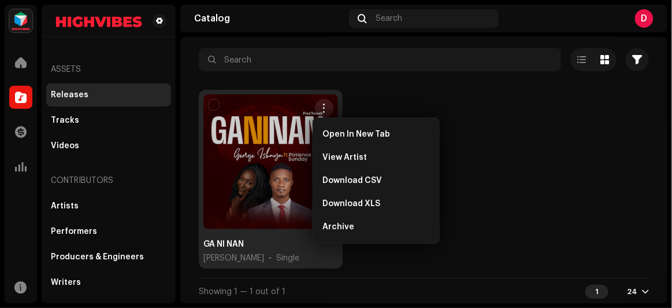
click at [514, 216] on div "GA NI NAN [PERSON_NAME] • Single" at bounding box center [424, 184] width 450 height 188
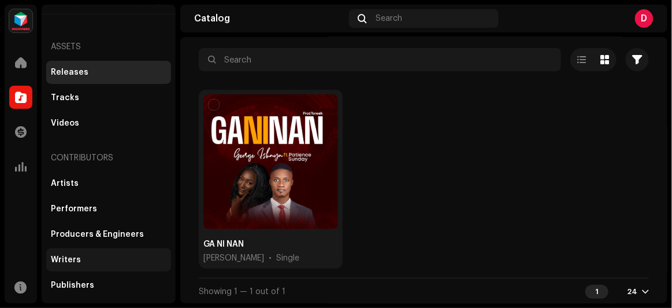
scroll to position [41, 0]
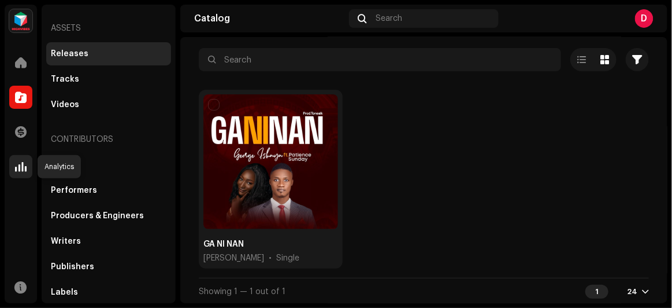
click at [27, 164] on div at bounding box center [20, 166] width 23 height 23
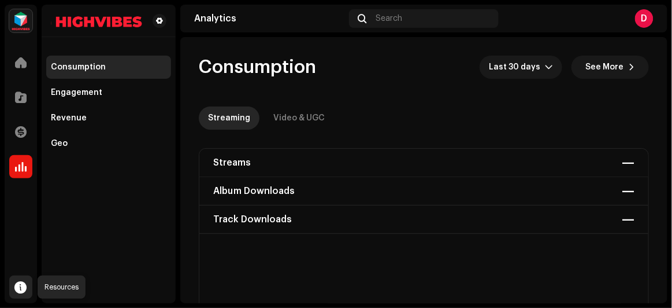
click at [25, 282] on span at bounding box center [21, 286] width 12 height 9
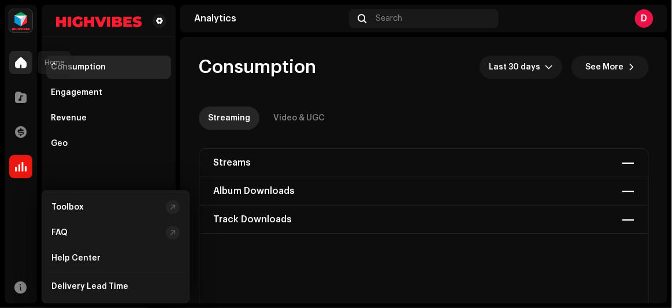
click at [24, 59] on span at bounding box center [21, 62] width 12 height 9
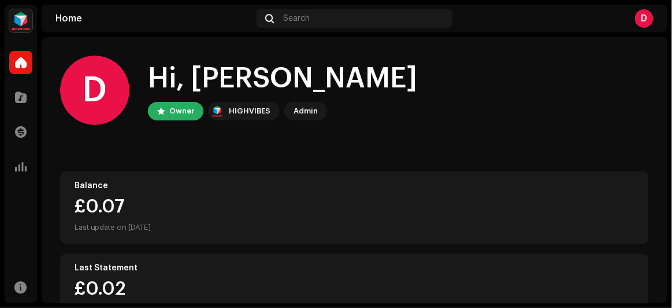
click at [633, 15] on div "D" at bounding box center [555, 18] width 197 height 18
click at [645, 15] on div "D" at bounding box center [644, 18] width 18 height 18
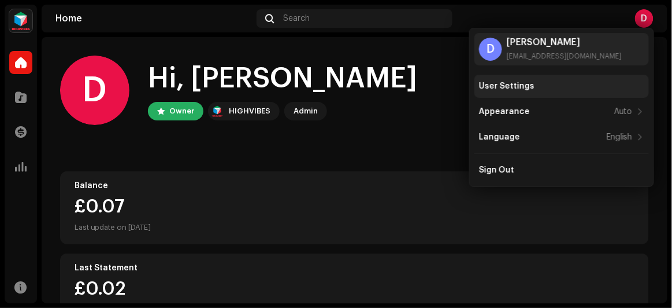
click at [526, 85] on div "User Settings" at bounding box center [506, 86] width 55 height 9
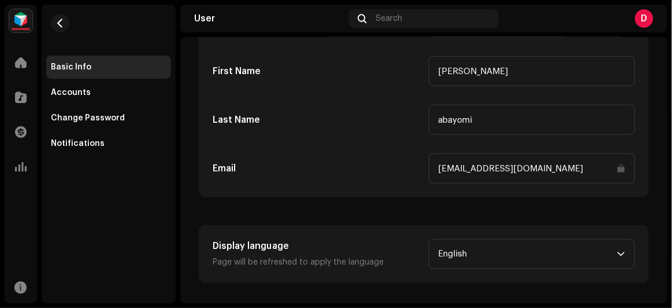
scroll to position [227, 0]
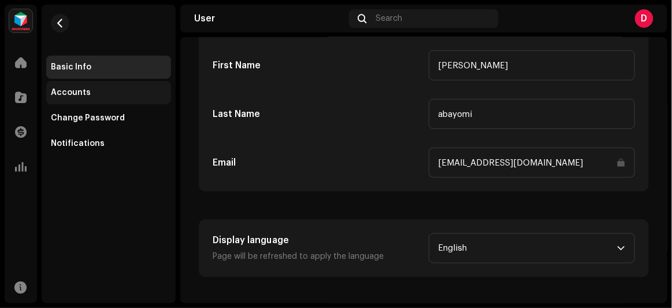
click at [90, 92] on div "Accounts" at bounding box center [109, 92] width 116 height 9
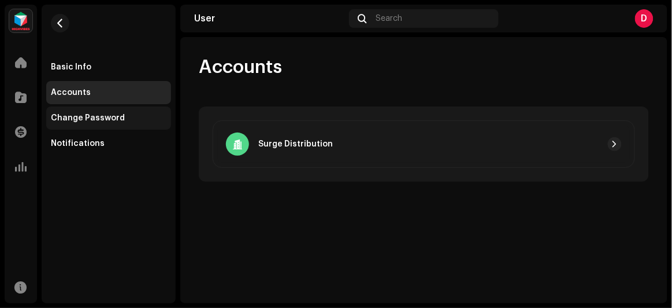
click at [94, 109] on div "Change Password" at bounding box center [108, 117] width 125 height 23
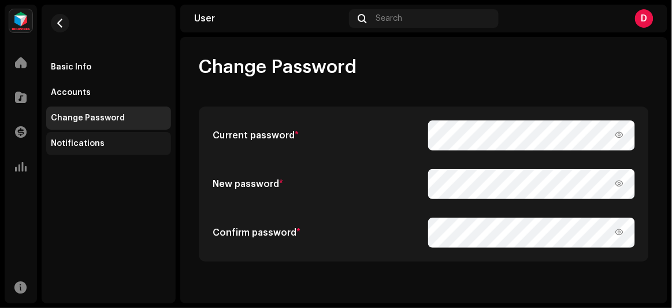
click at [98, 135] on div "Notifications" at bounding box center [108, 143] width 125 height 23
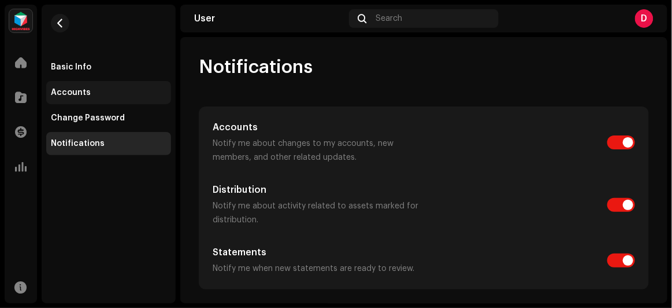
click at [77, 84] on div "Accounts" at bounding box center [108, 92] width 125 height 23
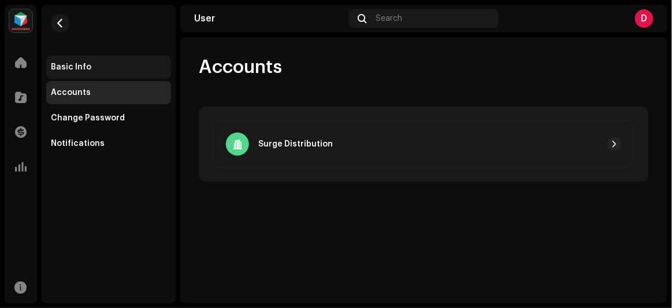
click at [87, 66] on div "Basic Info" at bounding box center [71, 66] width 40 height 9
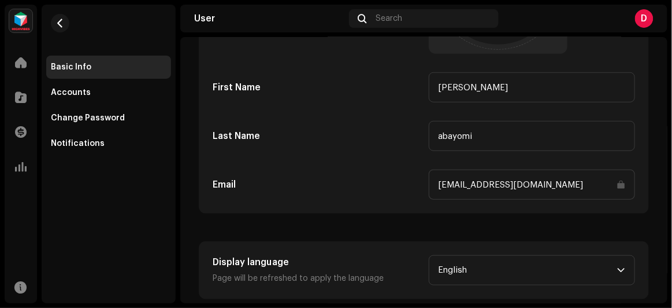
scroll to position [227, 0]
